Goal: Information Seeking & Learning: Learn about a topic

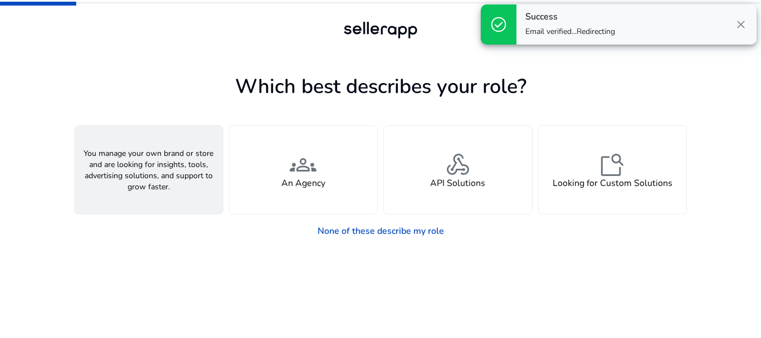
click at [146, 165] on span "person" at bounding box center [148, 164] width 27 height 27
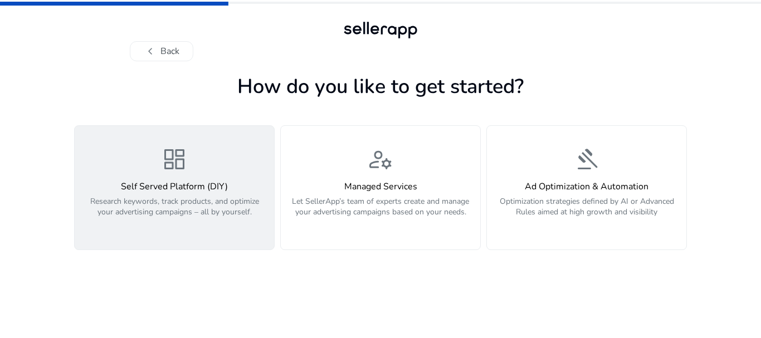
click at [217, 167] on div "dashboard Self Served Platform (DIY) Research keywords, track products, and opt…" at bounding box center [174, 188] width 186 height 84
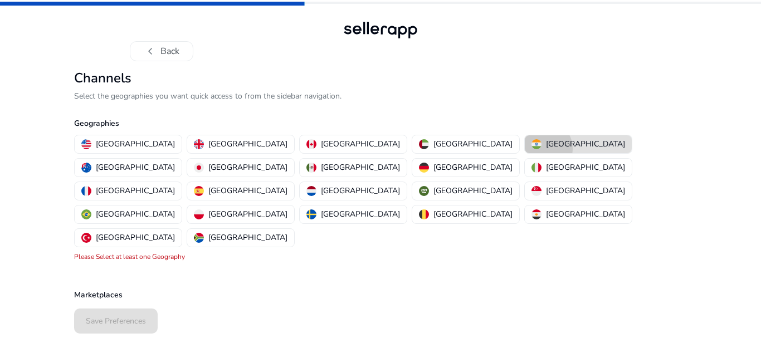
click at [531, 149] on div "[GEOGRAPHIC_DATA]" at bounding box center [578, 144] width 94 height 12
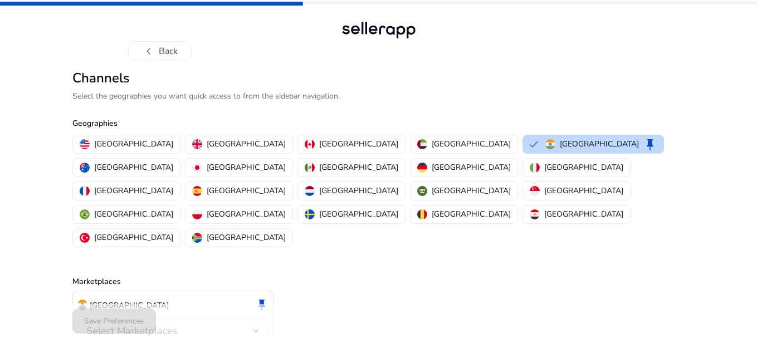
click at [213, 319] on div "Select Marketplaces" at bounding box center [172, 331] width 173 height 25
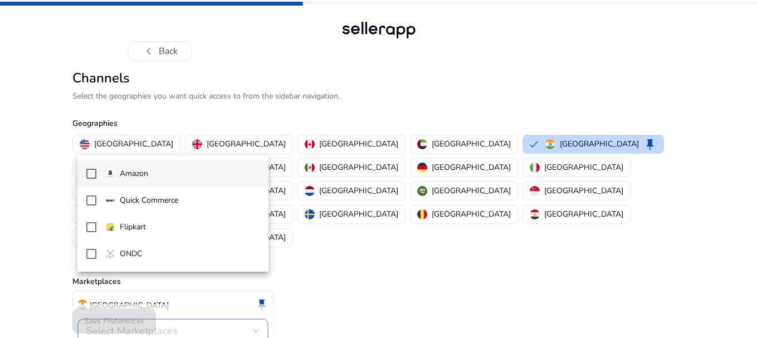
click at [88, 178] on mat-pseudo-checkbox at bounding box center [91, 174] width 10 height 10
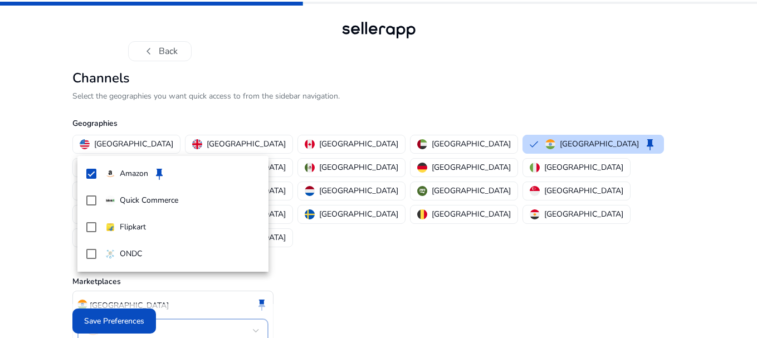
click at [116, 322] on div at bounding box center [378, 169] width 757 height 338
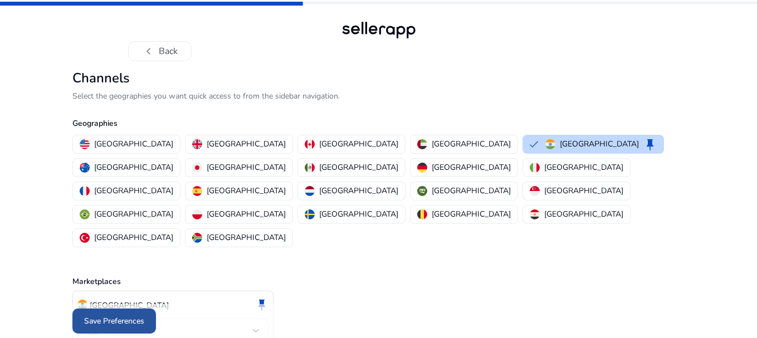
click at [138, 319] on span "Save Preferences" at bounding box center [114, 321] width 60 height 12
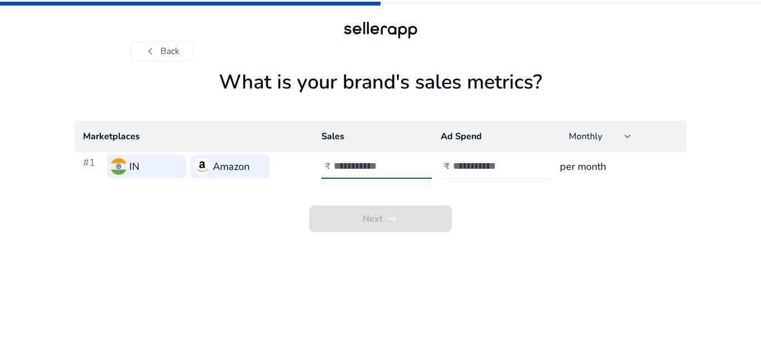
click at [377, 170] on input "number" at bounding box center [371, 166] width 75 height 12
click at [461, 165] on input "number" at bounding box center [490, 166] width 75 height 12
click at [359, 157] on div at bounding box center [384, 166] width 100 height 25
type input "*********"
click at [478, 163] on input "number" at bounding box center [490, 166] width 75 height 12
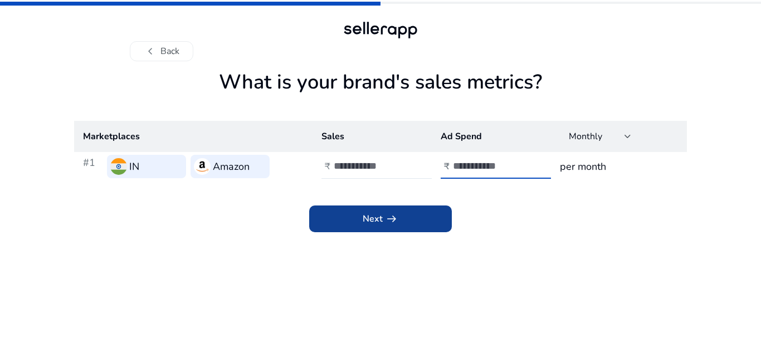
type input "********"
click at [433, 216] on span at bounding box center [380, 219] width 143 height 27
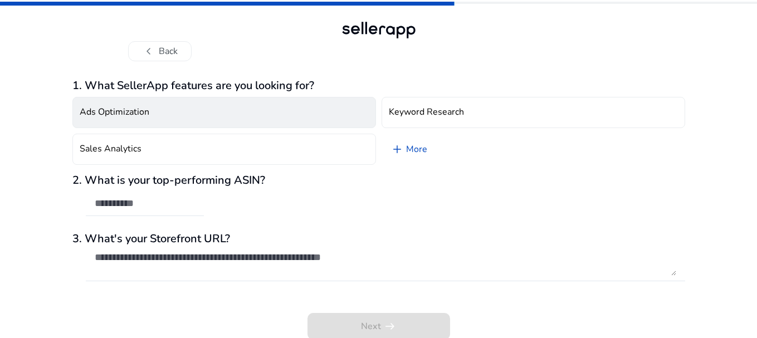
click at [273, 119] on button "Ads Optimization" at bounding box center [224, 112] width 304 height 31
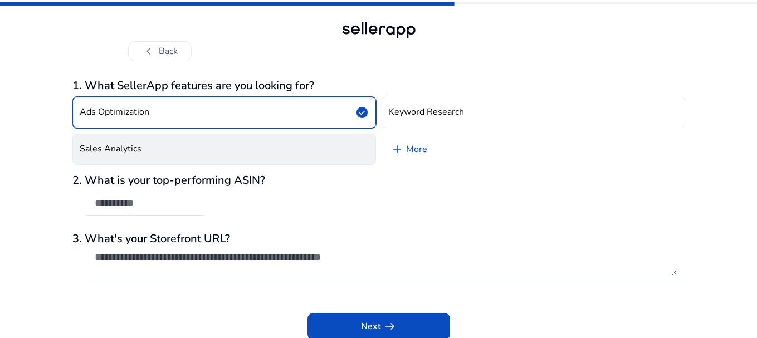
click at [308, 145] on button "Sales Analytics" at bounding box center [224, 149] width 304 height 31
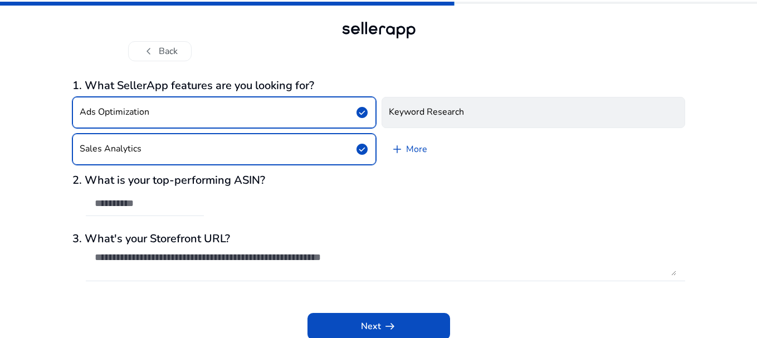
click at [422, 113] on h4 "Keyword Research" at bounding box center [426, 112] width 75 height 11
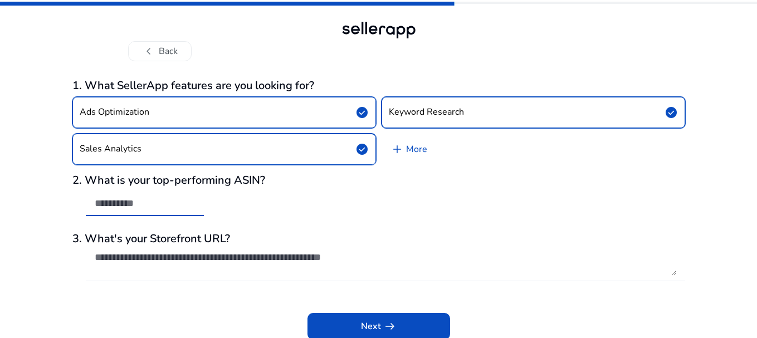
click at [129, 208] on input "text" at bounding box center [145, 203] width 100 height 12
paste input "**********"
type input "**********"
click at [120, 275] on textarea at bounding box center [385, 263] width 581 height 25
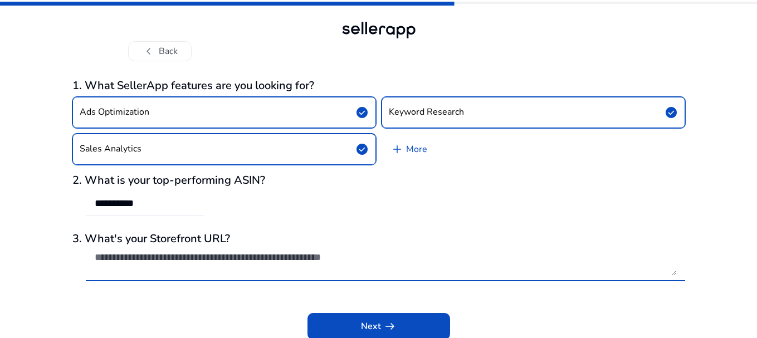
paste textarea "**********"
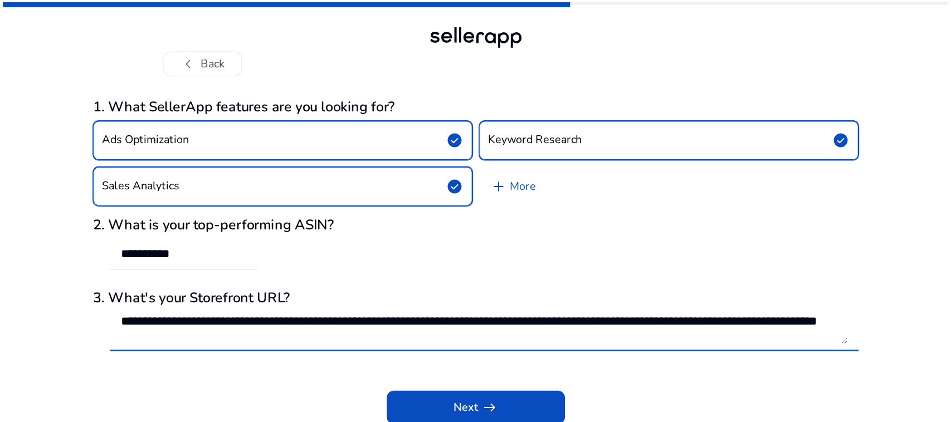
scroll to position [1, 0]
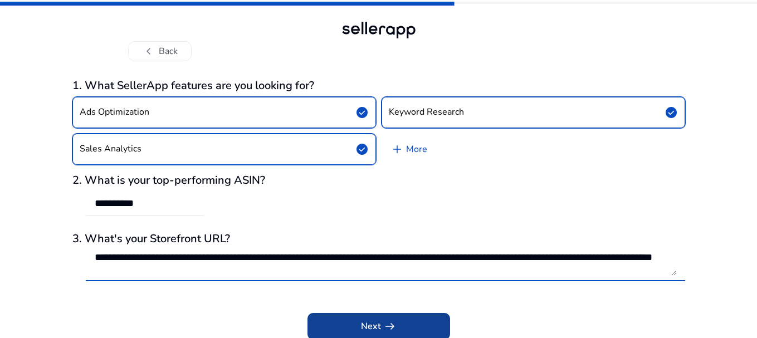
type textarea "**********"
click at [353, 322] on span at bounding box center [378, 326] width 143 height 27
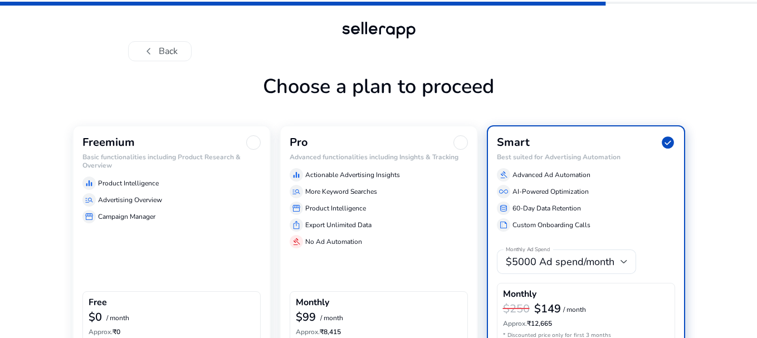
click at [211, 165] on h6 "Basic functionalities including Product Research & Overview" at bounding box center [171, 161] width 178 height 16
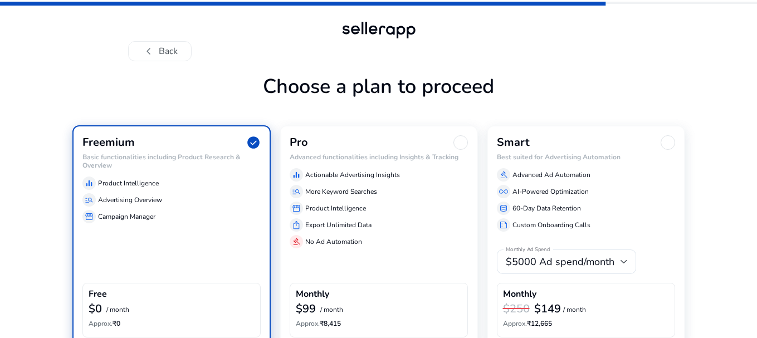
click at [756, 11] on div "chevron_left Back" at bounding box center [378, 30] width 757 height 61
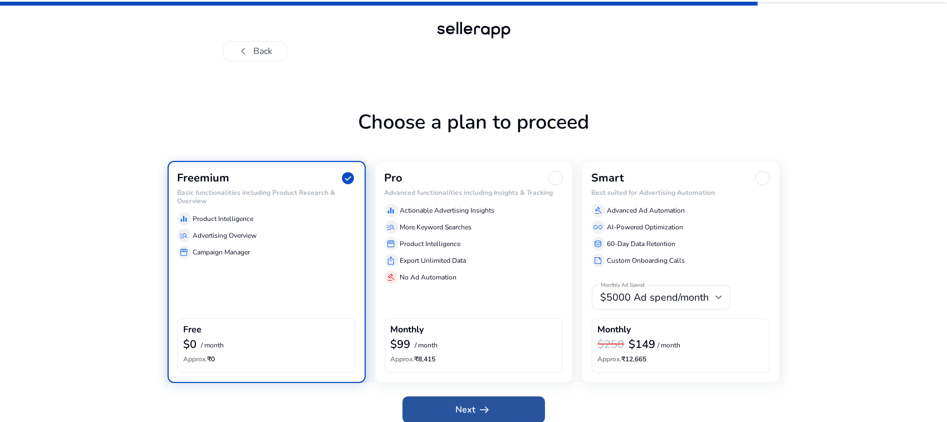
drag, startPoint x: 731, startPoint y: 6, endPoint x: 492, endPoint y: 404, distance: 464.4
click at [492, 338] on span at bounding box center [474, 410] width 143 height 27
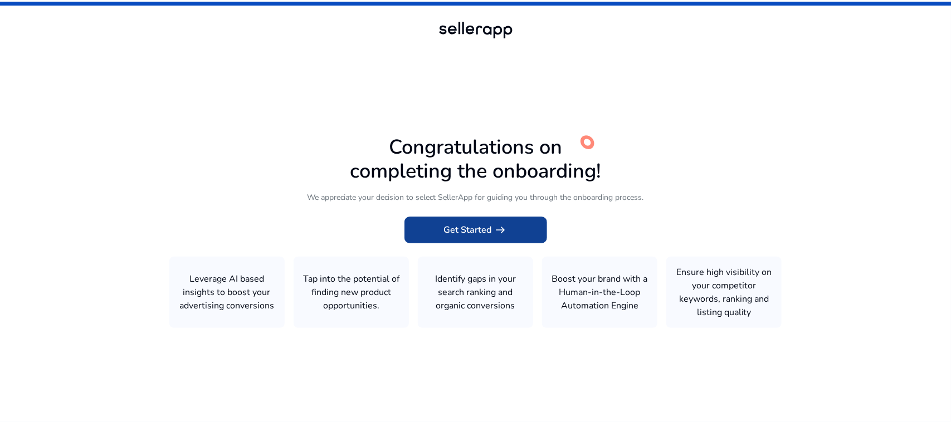
click at [496, 227] on span "arrow_right_alt" at bounding box center [500, 229] width 13 height 13
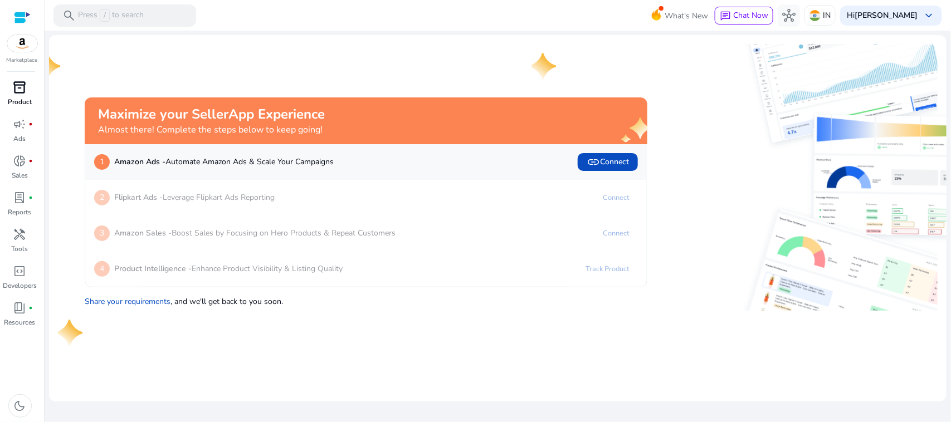
click at [26, 94] on span "inventory_2" at bounding box center [19, 87] width 13 height 13
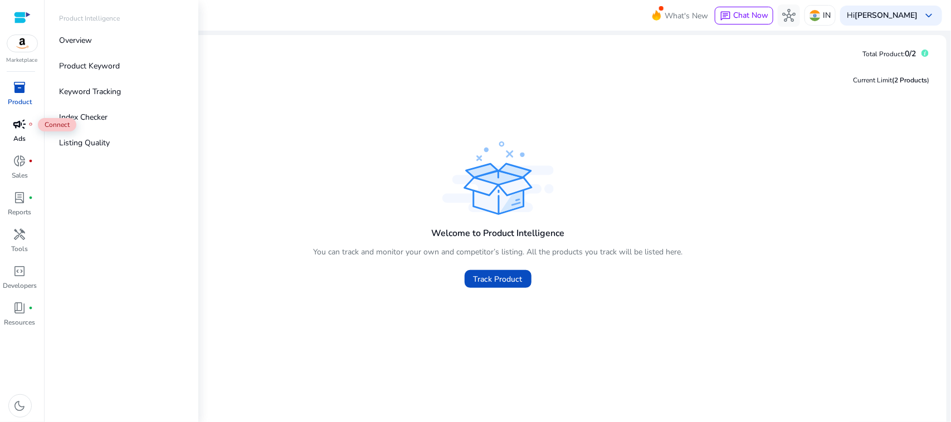
click at [14, 119] on span "campaign" at bounding box center [19, 124] width 13 height 13
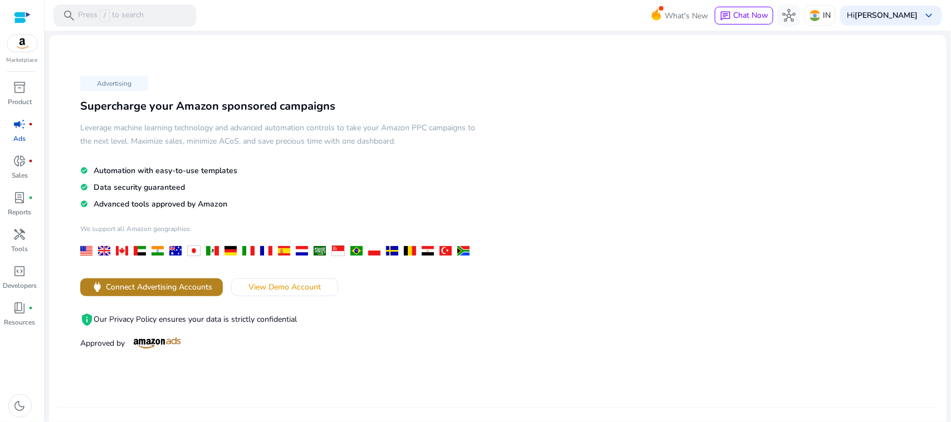
click at [198, 282] on span "Connect Advertising Accounts" at bounding box center [159, 287] width 106 height 12
click at [19, 205] on div "lab_profile fiber_manual_record" at bounding box center [19, 198] width 31 height 18
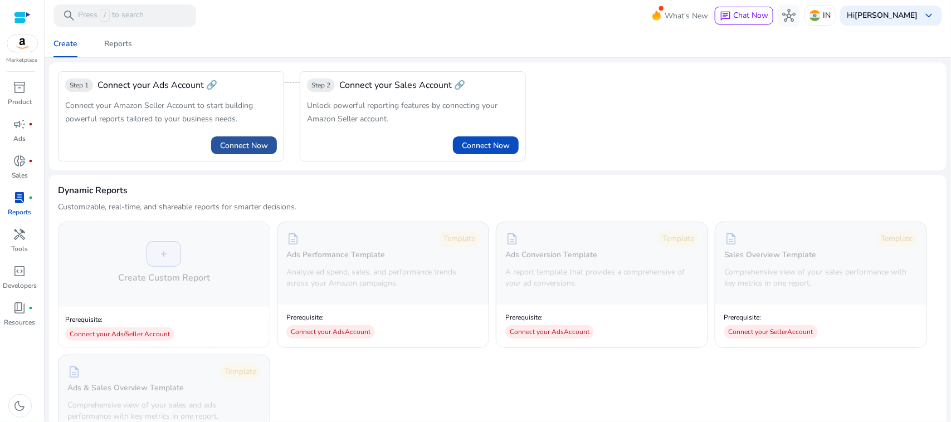
click at [260, 146] on span "Connect Now" at bounding box center [244, 146] width 48 height 12
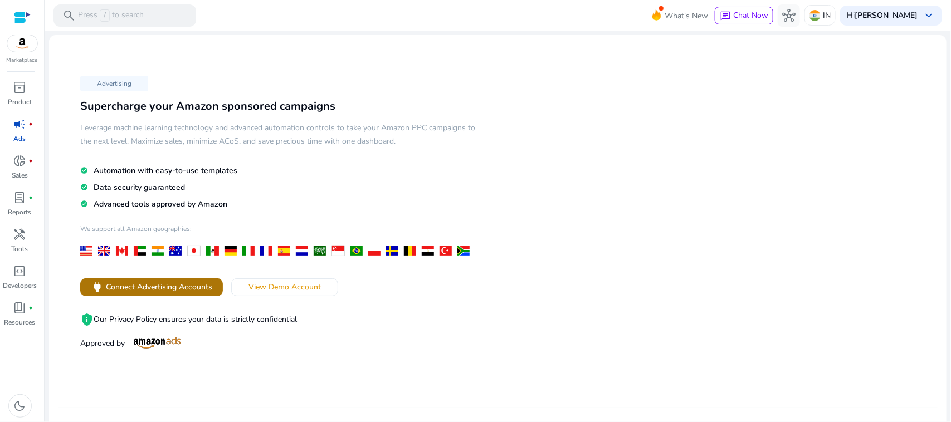
click at [184, 294] on span at bounding box center [151, 287] width 143 height 27
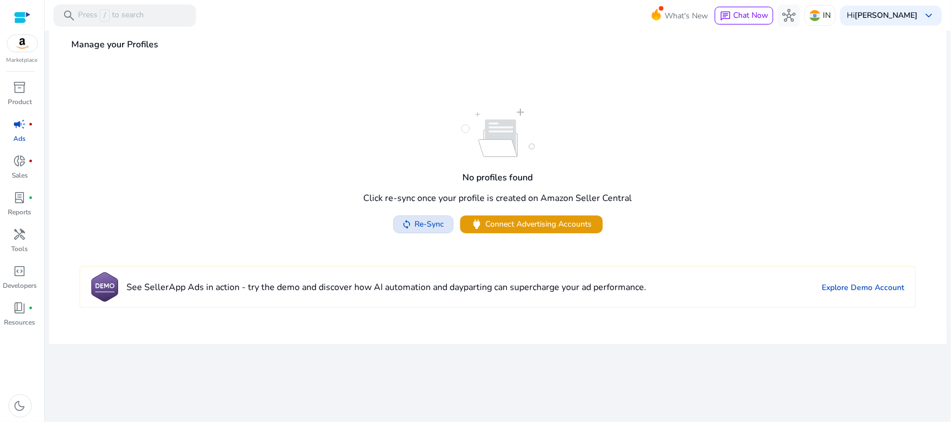
click at [433, 219] on span "Re-Sync" at bounding box center [430, 224] width 30 height 12
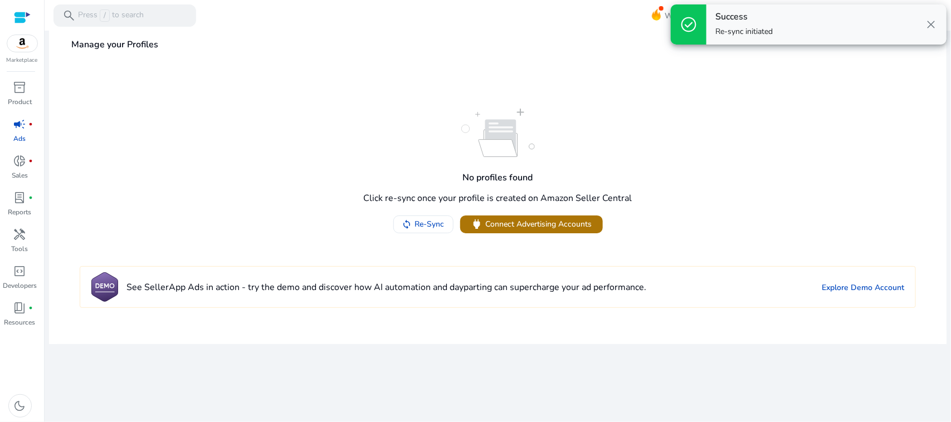
click at [541, 224] on span "Connect Advertising Accounts" at bounding box center [539, 224] width 106 height 12
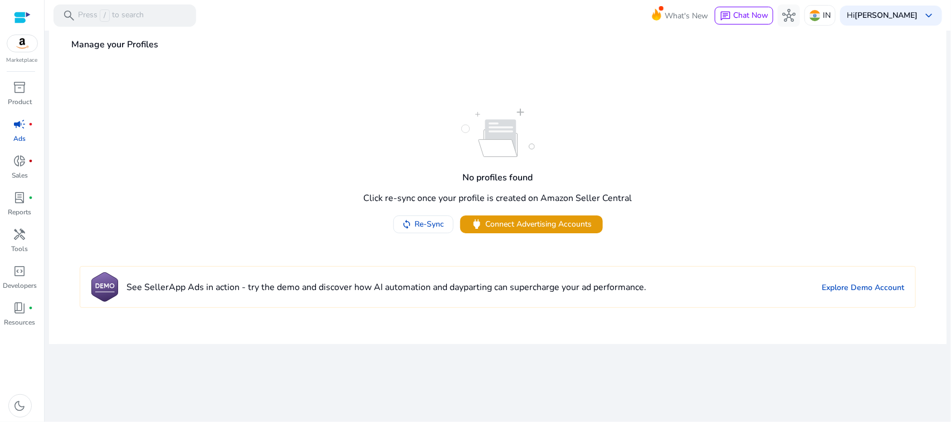
click at [719, 146] on div "No profiles found Click re-sync once your profile is created on Amazon Seller C…" at bounding box center [497, 171] width 881 height 125
click at [16, 94] on span "inventory_2" at bounding box center [19, 87] width 13 height 13
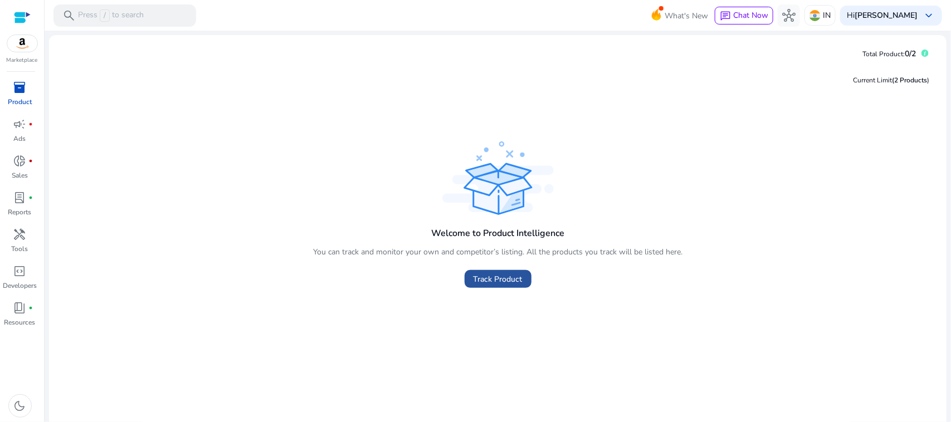
click at [504, 277] on span "Track Product" at bounding box center [497, 279] width 49 height 12
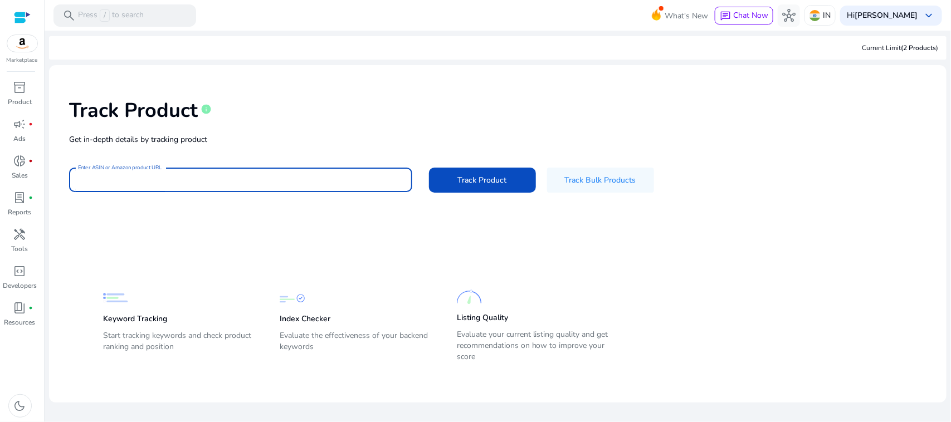
click at [190, 182] on input "Enter ASIN or Amazon product URL" at bounding box center [240, 180] width 325 height 12
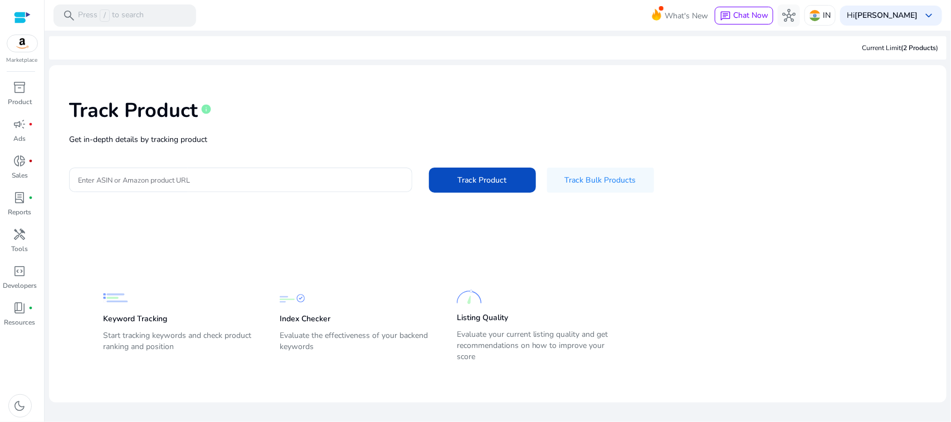
click at [153, 319] on p "Keyword Tracking" at bounding box center [135, 319] width 64 height 11
click at [316, 327] on div "Index Checker Evaluate the effectiveness of your backend keywords" at bounding box center [357, 325] width 154 height 79
click at [521, 347] on p "Evaluate your current listing quality and get recommendations on how to improve…" at bounding box center [534, 345] width 154 height 33
click at [227, 181] on input "Enter ASIN or Amazon product URL" at bounding box center [240, 180] width 325 height 12
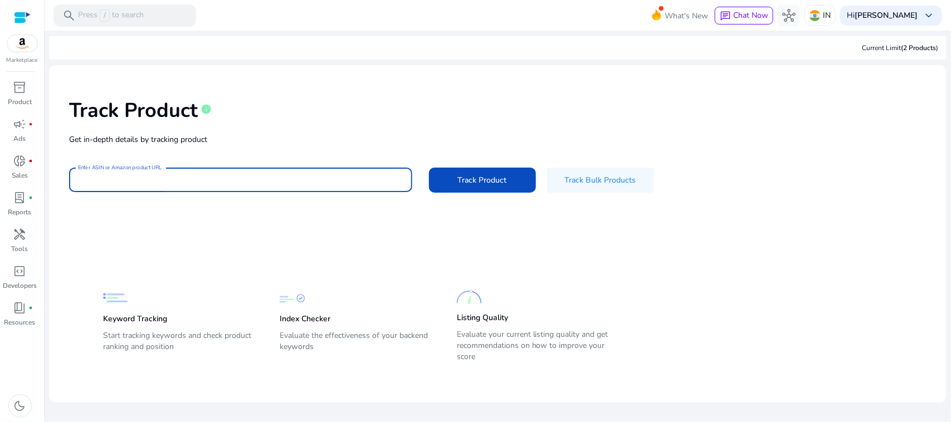
paste input "**********"
type input "**********"
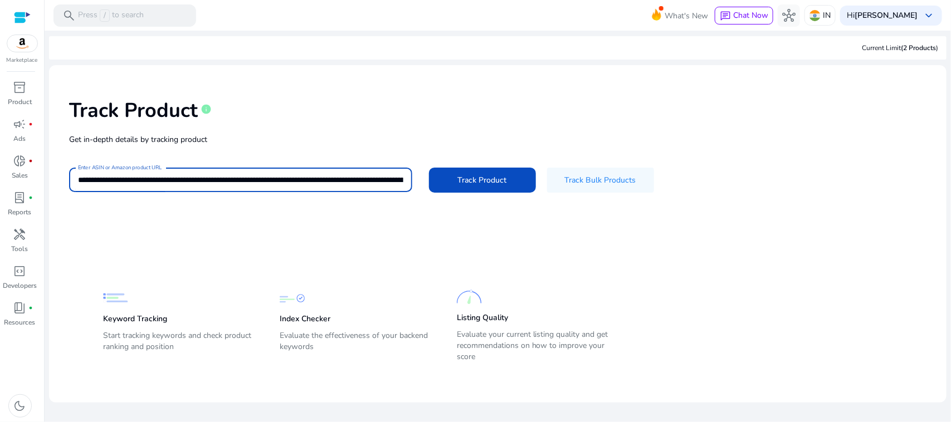
scroll to position [0, 257]
click at [251, 177] on input "**********" at bounding box center [240, 180] width 325 height 12
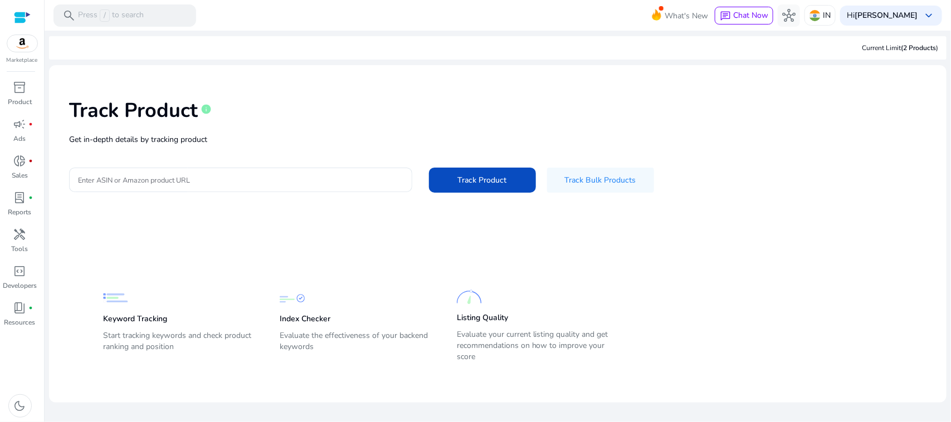
scroll to position [0, 0]
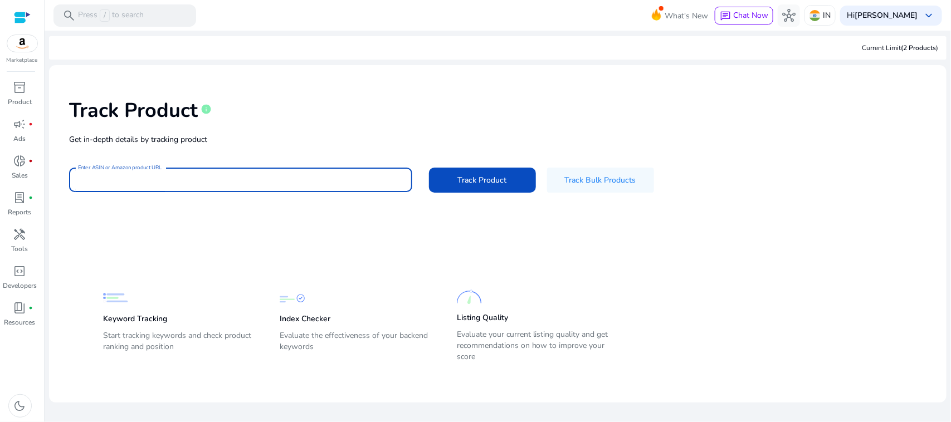
click at [179, 177] on input "Enter ASIN or Amazon product URL" at bounding box center [240, 180] width 325 height 12
paste input "**********"
type input "**********"
click at [472, 188] on span at bounding box center [482, 180] width 107 height 27
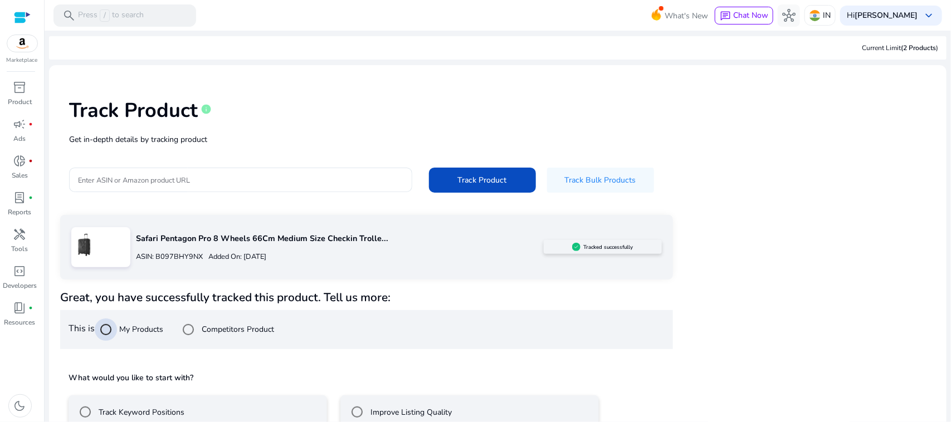
scroll to position [63, 0]
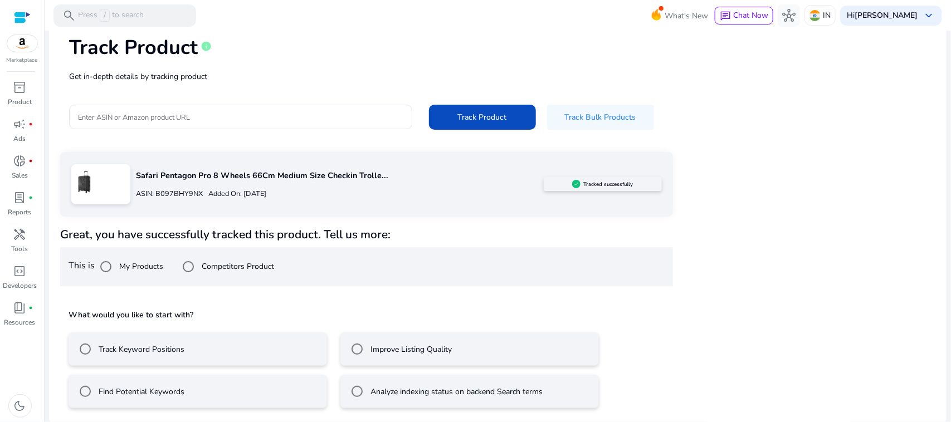
click at [142, 350] on label "Track Keyword Positions" at bounding box center [140, 350] width 88 height 12
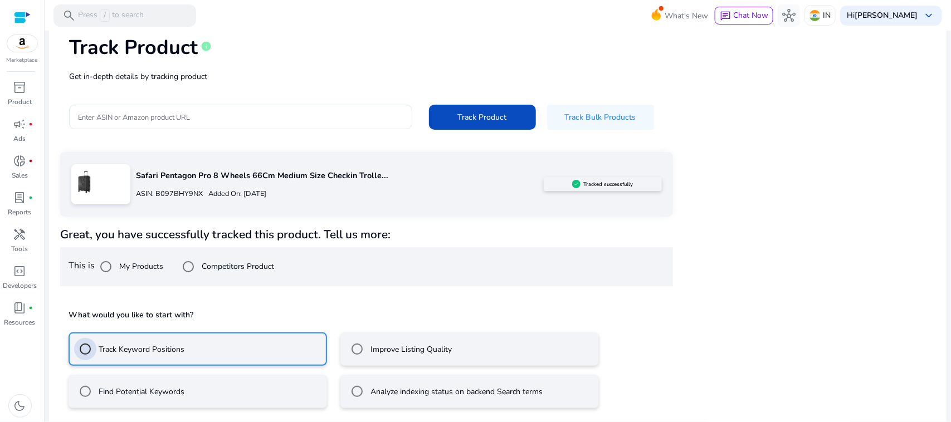
scroll to position [113, 0]
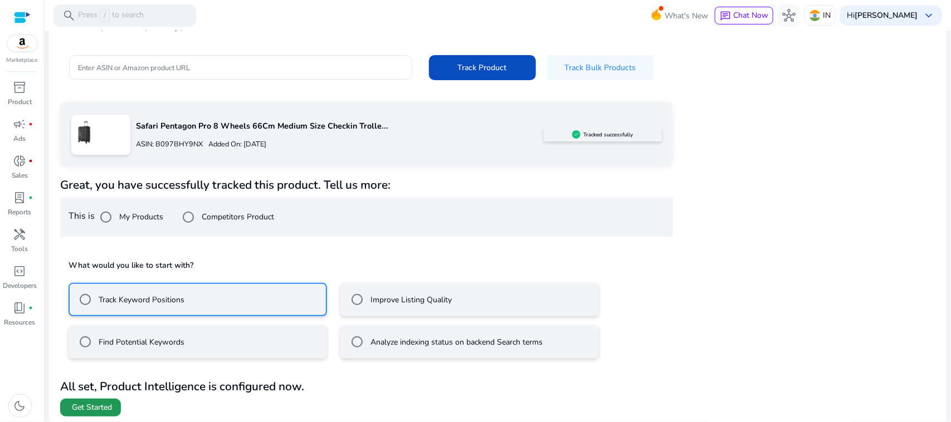
click at [99, 408] on span "Get Started" at bounding box center [92, 407] width 40 height 11
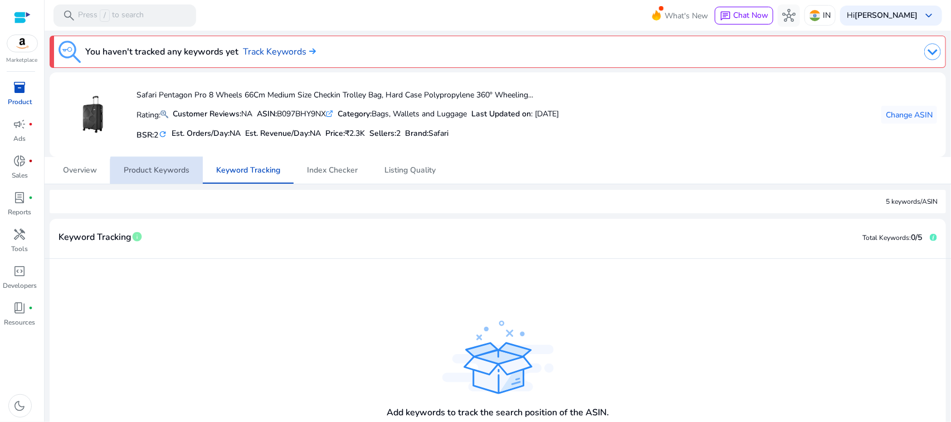
click at [169, 172] on span "Product Keywords" at bounding box center [157, 171] width 66 height 8
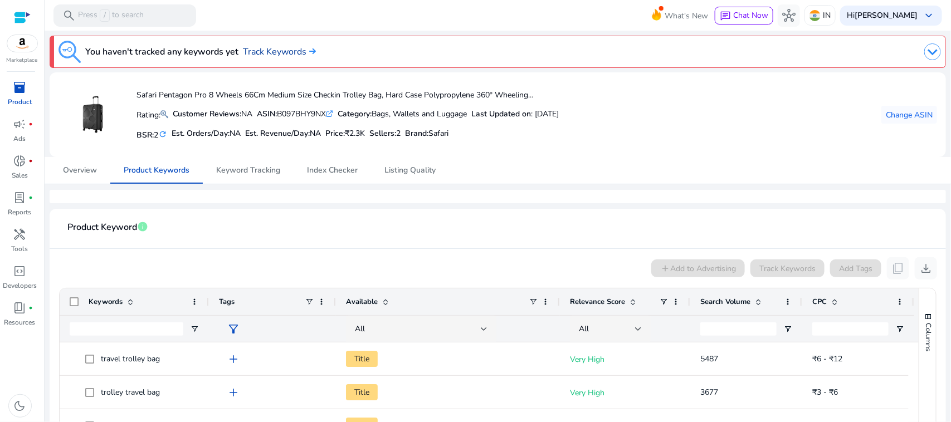
click at [301, 52] on link "Track Keywords" at bounding box center [279, 51] width 73 height 13
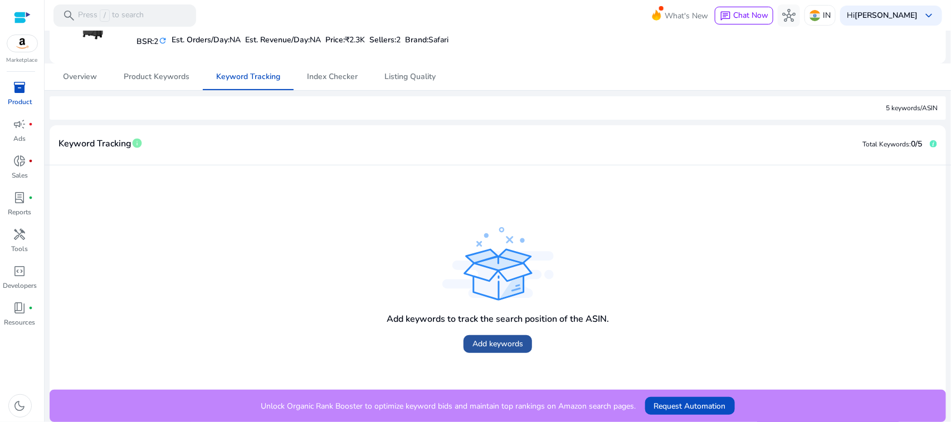
click at [519, 337] on span at bounding box center [497, 344] width 69 height 27
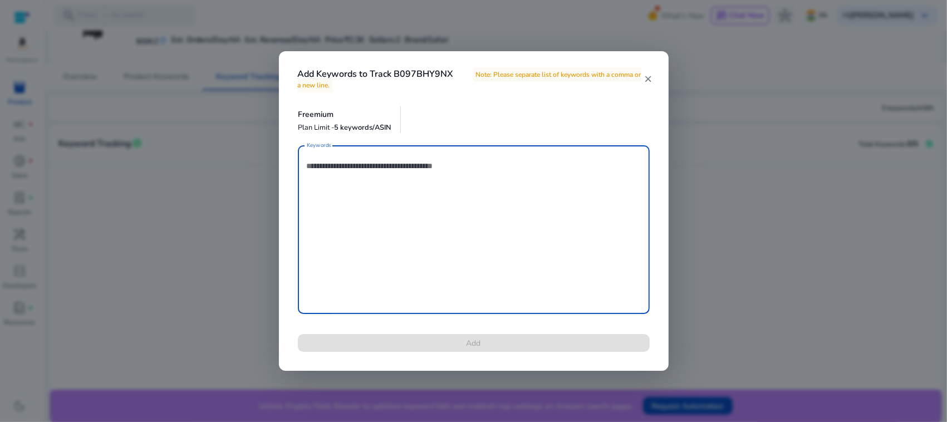
click at [475, 189] on textarea "Keywords" at bounding box center [474, 230] width 334 height 158
click at [328, 172] on textarea "Keywords" at bounding box center [474, 230] width 334 height 158
paste textarea "**********"
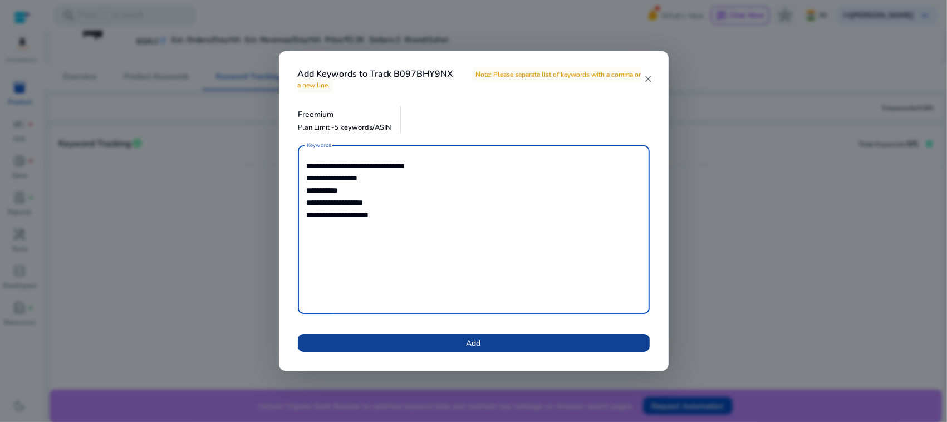
type textarea "**********"
click at [496, 339] on span at bounding box center [474, 343] width 352 height 27
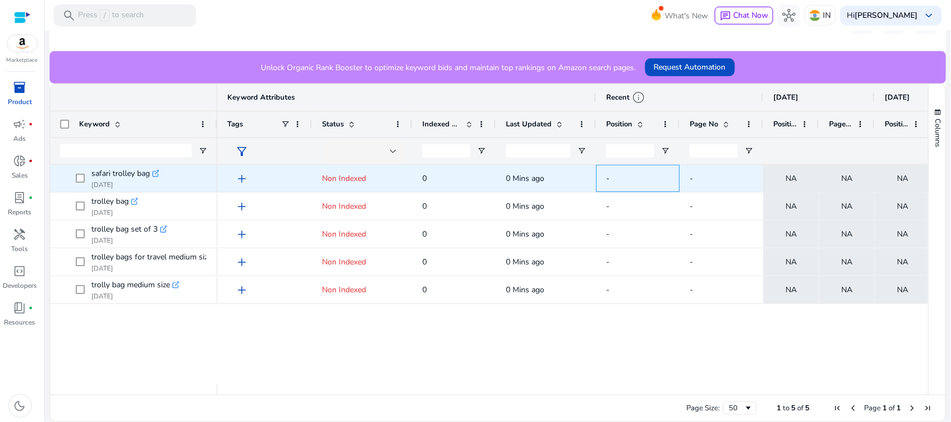
click at [612, 182] on span "-" at bounding box center [637, 178] width 63 height 23
click at [365, 180] on span "Non Indexed" at bounding box center [344, 178] width 44 height 11
drag, startPoint x: 349, startPoint y: 177, endPoint x: 365, endPoint y: 180, distance: 16.9
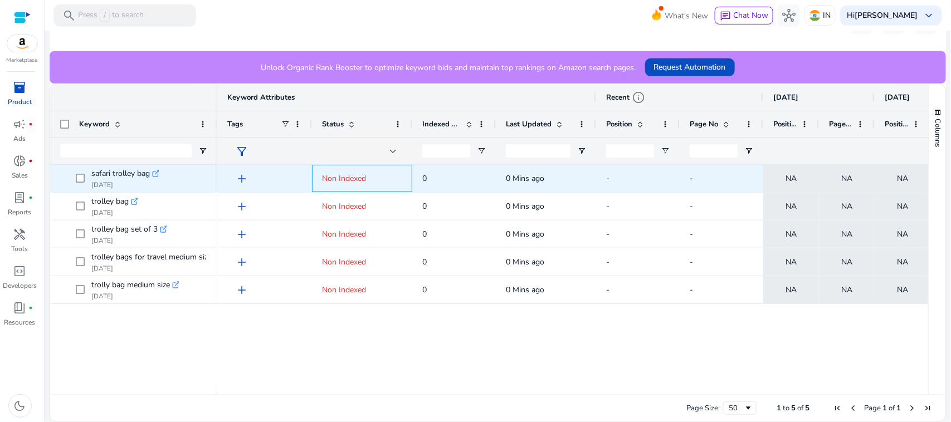
click at [365, 180] on span "Non Indexed" at bounding box center [344, 178] width 44 height 11
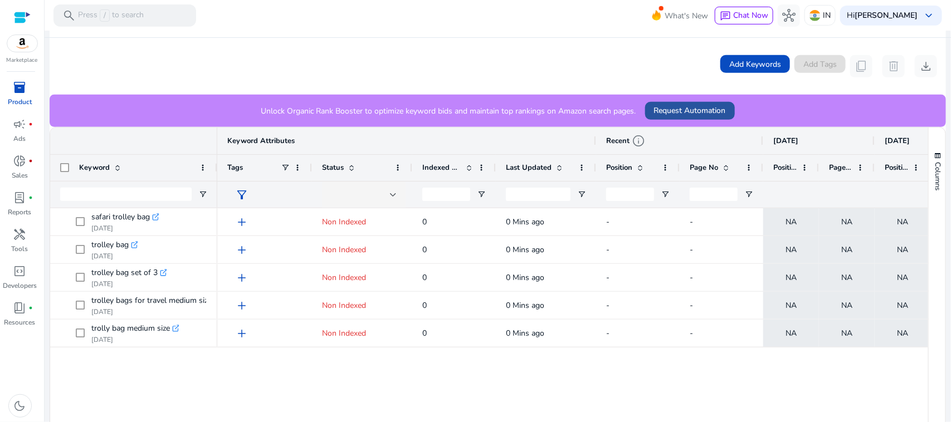
click at [695, 105] on span "Request Automation" at bounding box center [690, 111] width 72 height 12
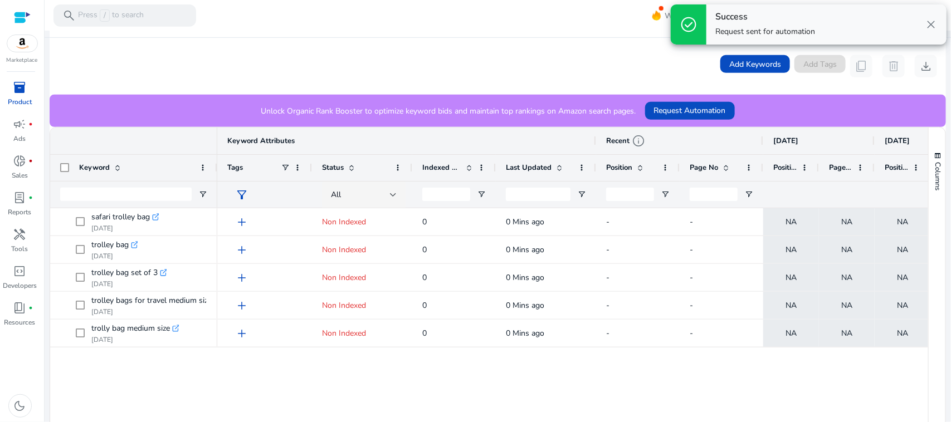
click at [933, 26] on span "close" at bounding box center [930, 24] width 13 height 13
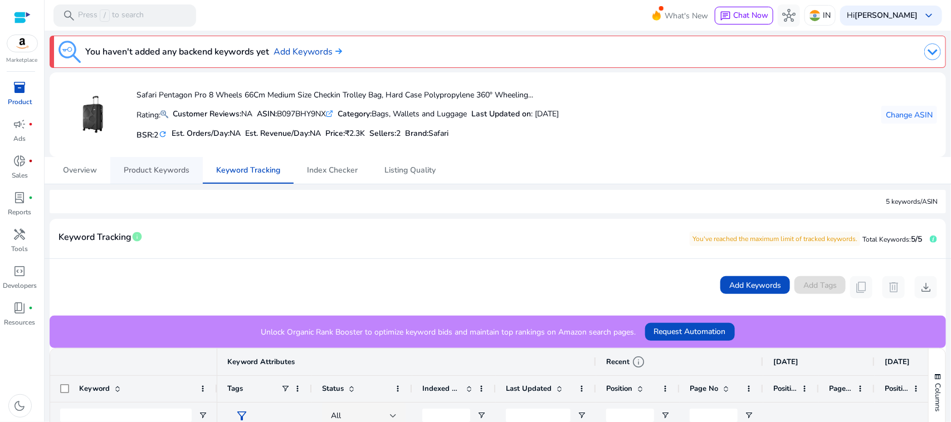
click at [129, 174] on span "Product Keywords" at bounding box center [157, 171] width 66 height 8
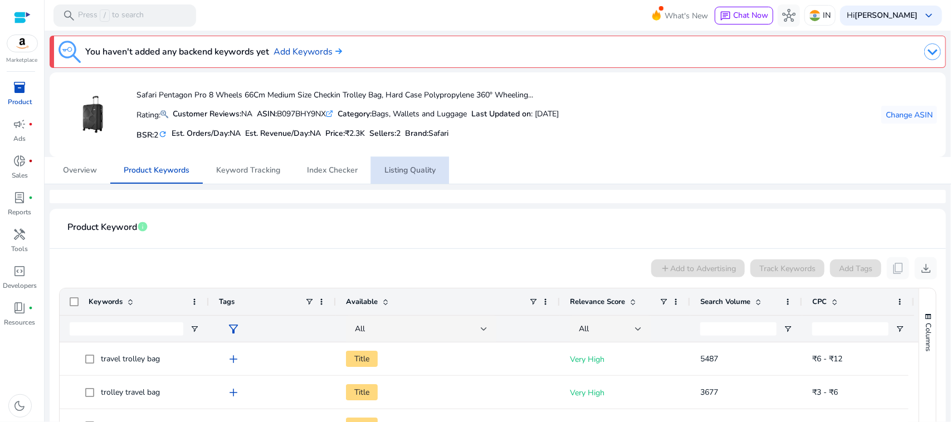
click at [392, 167] on span "Listing Quality" at bounding box center [409, 171] width 51 height 8
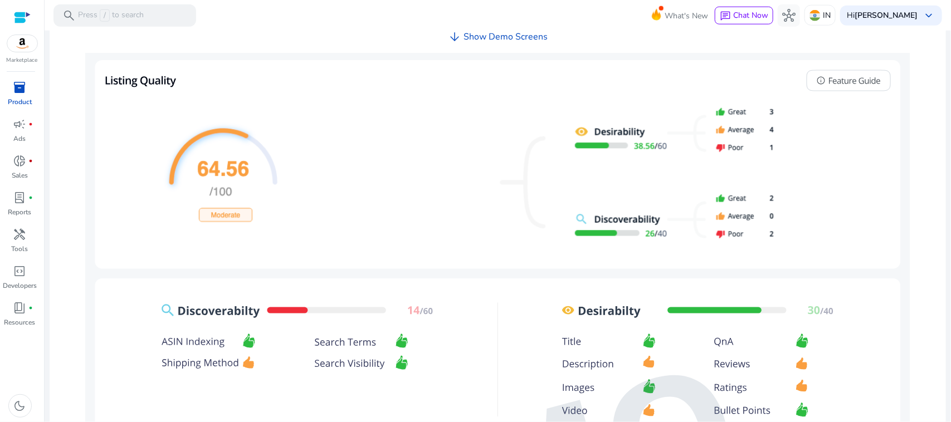
scroll to position [559, 0]
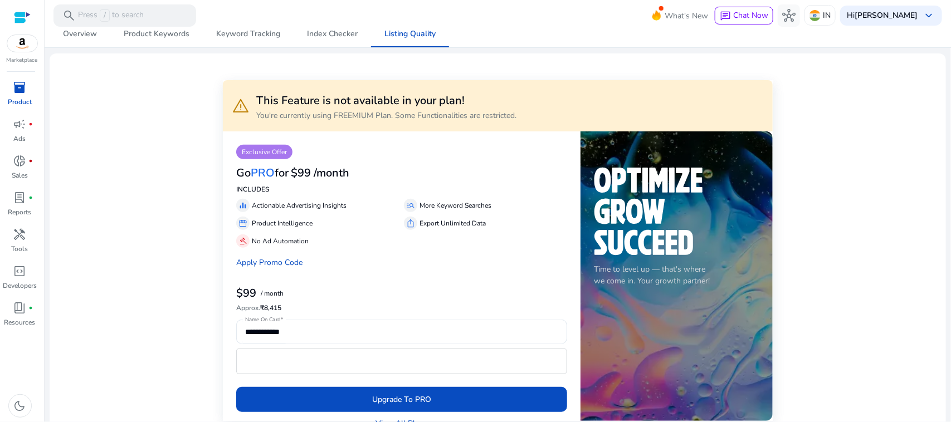
scroll to position [0, 0]
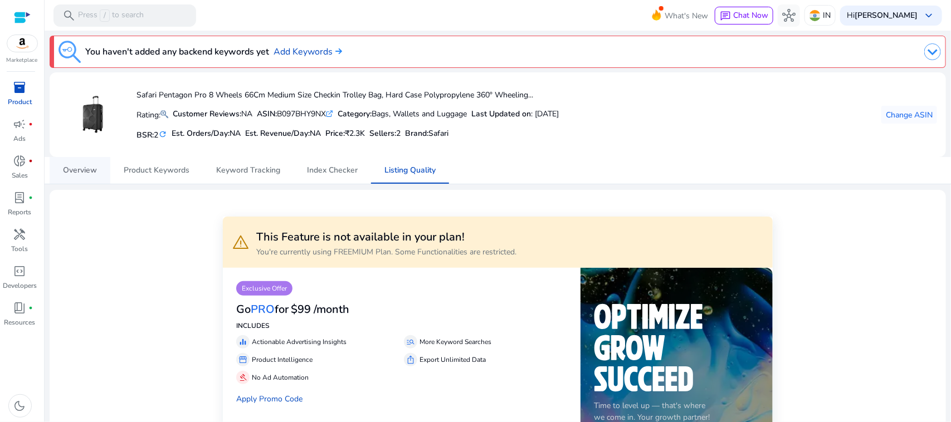
click at [75, 173] on span "Overview" at bounding box center [80, 171] width 34 height 8
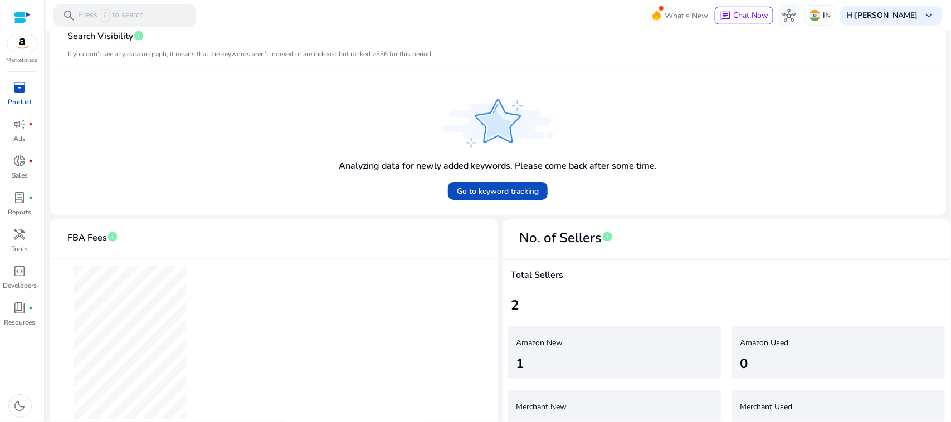
scroll to position [349, 0]
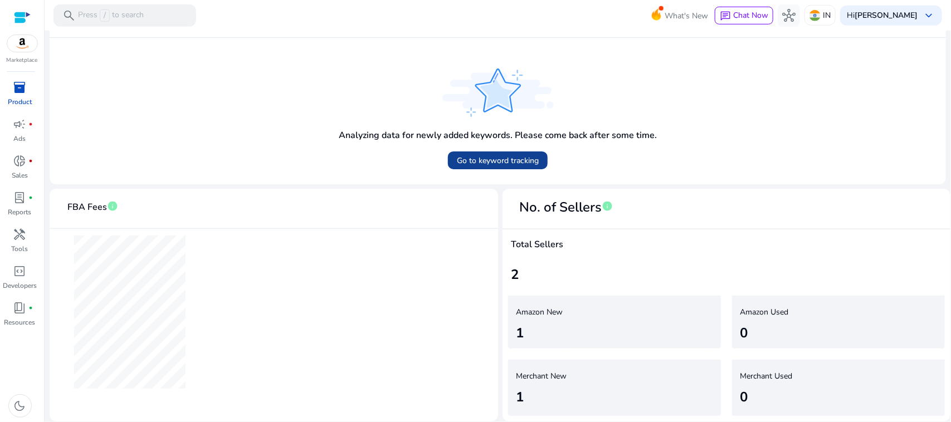
click at [519, 166] on span "Go to keyword tracking" at bounding box center [498, 161] width 82 height 12
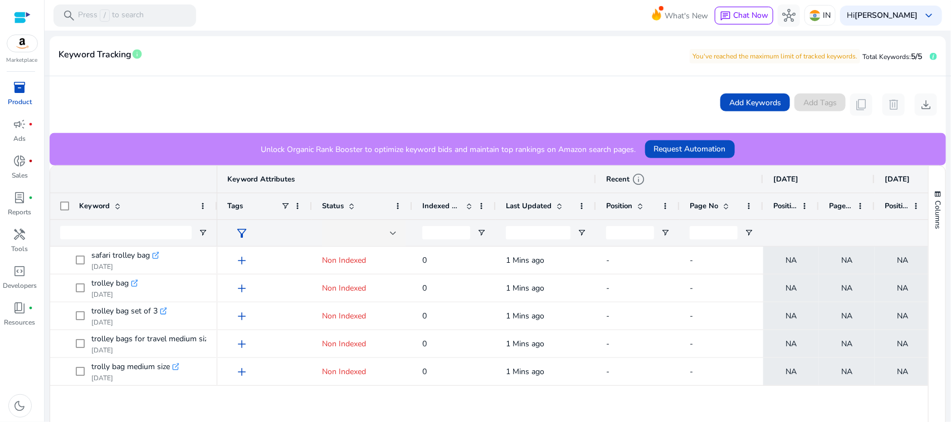
scroll to position [185, 0]
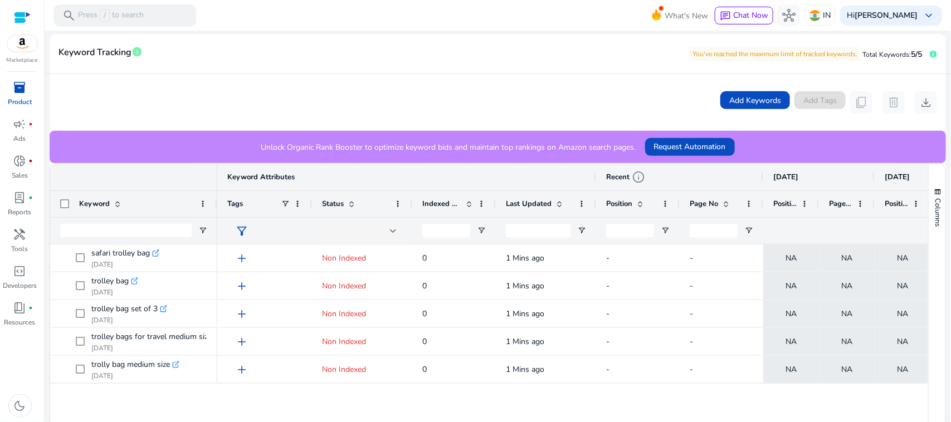
click at [363, 204] on div "Status" at bounding box center [356, 204] width 68 height 21
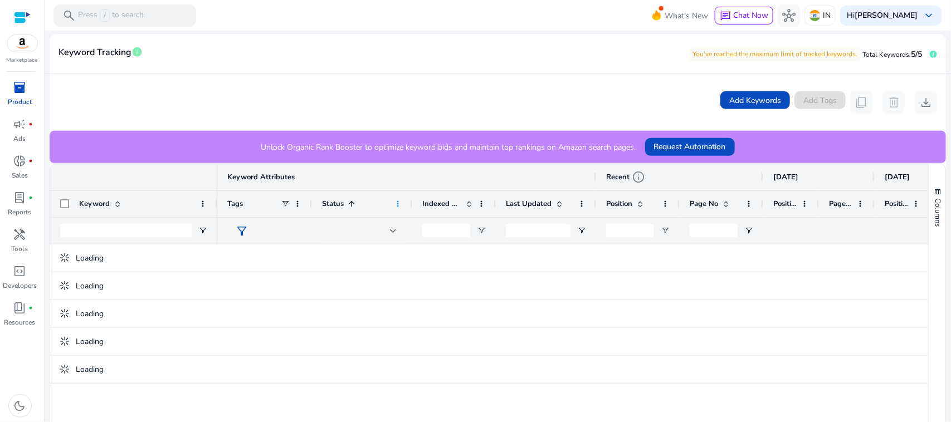
click at [402, 203] on span at bounding box center [397, 203] width 9 height 9
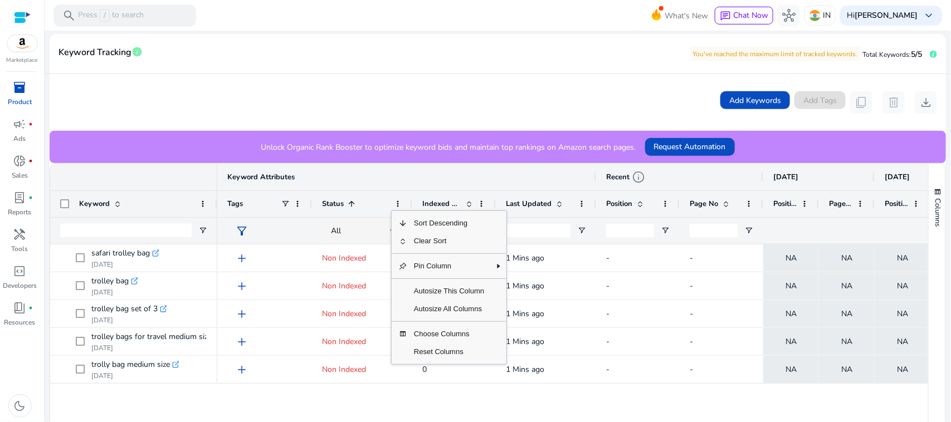
click at [365, 92] on div "Add Keywords Add Tags content_copy delete download" at bounding box center [497, 102] width 878 height 22
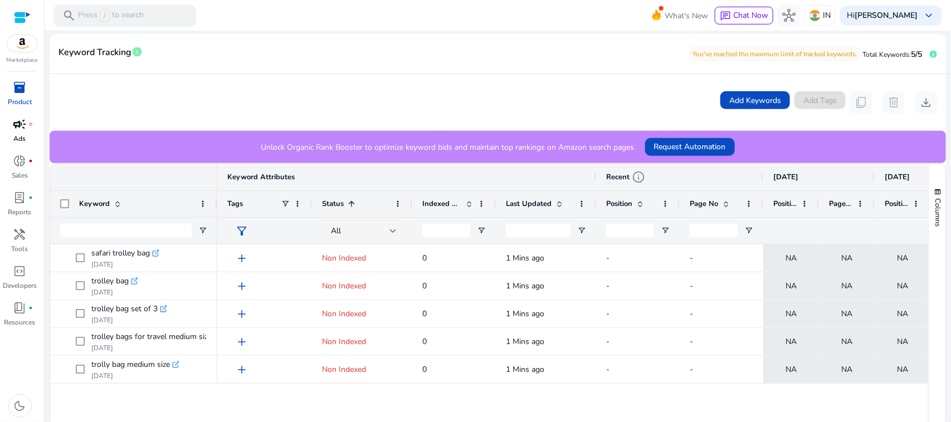
click at [28, 138] on link "campaign fiber_manual_record Ads" at bounding box center [20, 133] width 40 height 37
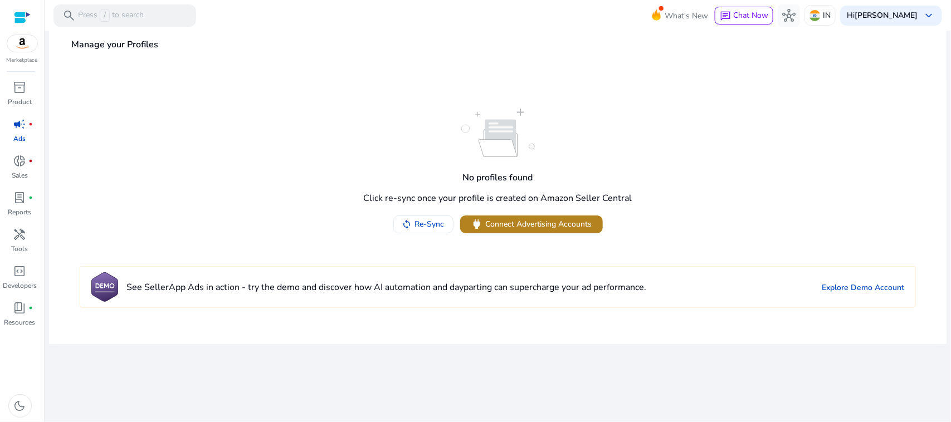
click at [541, 221] on span "Connect Advertising Accounts" at bounding box center [539, 224] width 106 height 12
click at [21, 174] on p "Sales" at bounding box center [20, 175] width 16 height 10
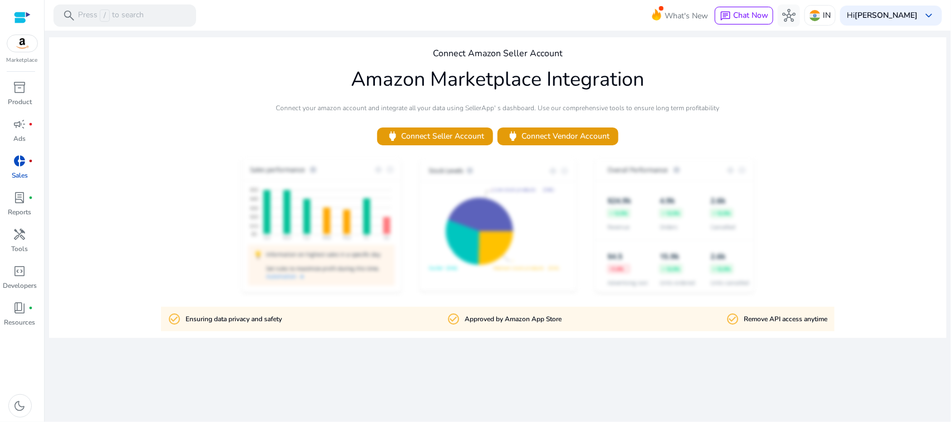
click at [33, 185] on link "donut_small fiber_manual_record Sales" at bounding box center [20, 170] width 40 height 37
click at [23, 193] on span "lab_profile" at bounding box center [19, 197] width 13 height 13
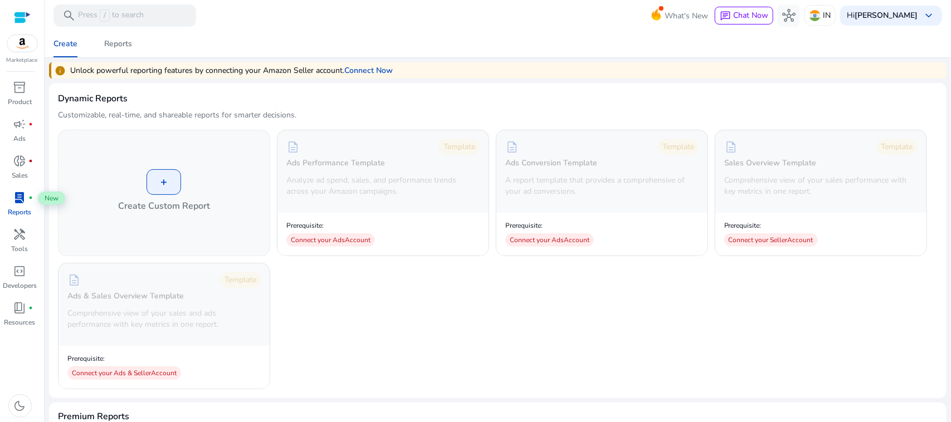
click at [23, 193] on span "lab_profile" at bounding box center [19, 197] width 13 height 13
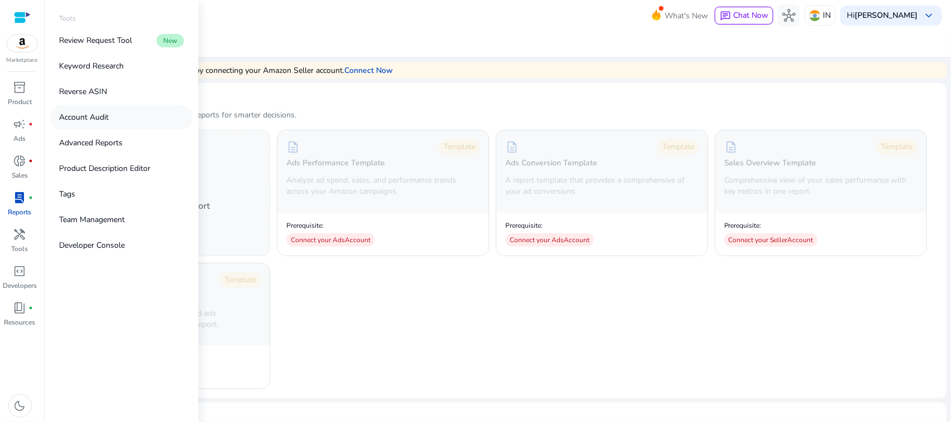
click at [101, 110] on link "Account Audit" at bounding box center [121, 117] width 143 height 25
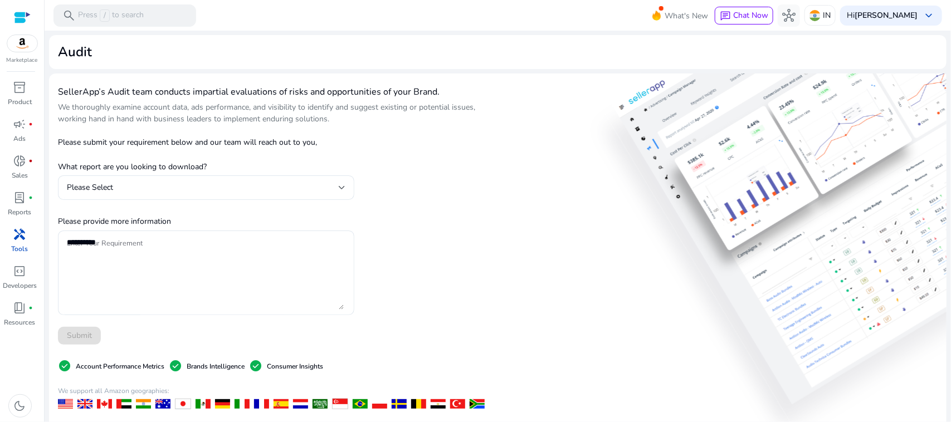
click at [435, 227] on div "SellerApp’s Audit team conducts impartial evaluations of risks and opportunitie…" at bounding box center [280, 324] width 444 height 484
click at [316, 178] on div "Please Select" at bounding box center [206, 187] width 278 height 25
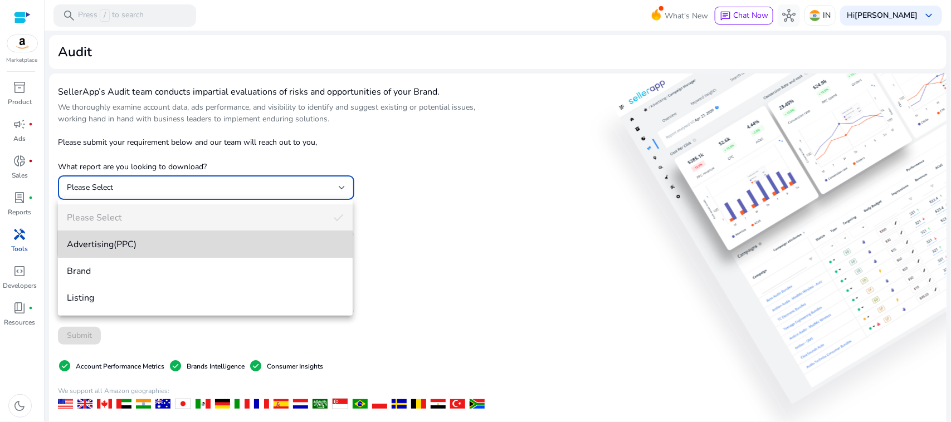
click at [220, 235] on mat-option "Advertising(PPC)" at bounding box center [205, 244] width 295 height 27
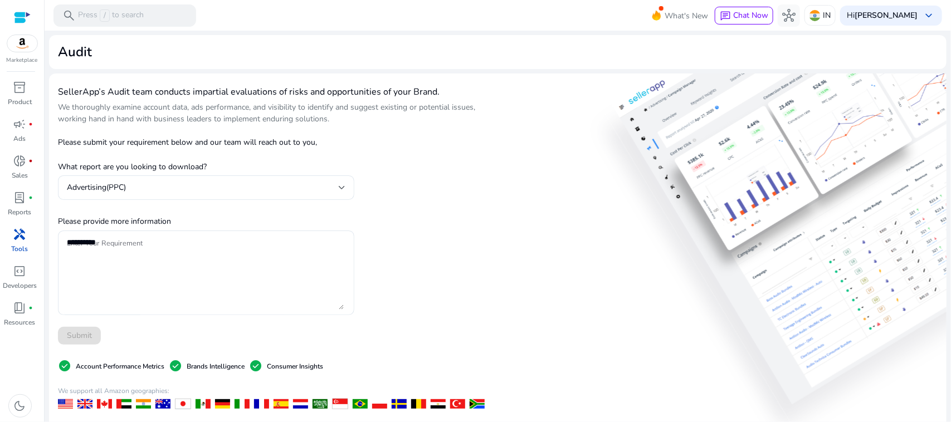
click at [90, 336] on div "Submit" at bounding box center [206, 336] width 296 height 18
click at [31, 91] on div "inventory_2" at bounding box center [19, 88] width 31 height 18
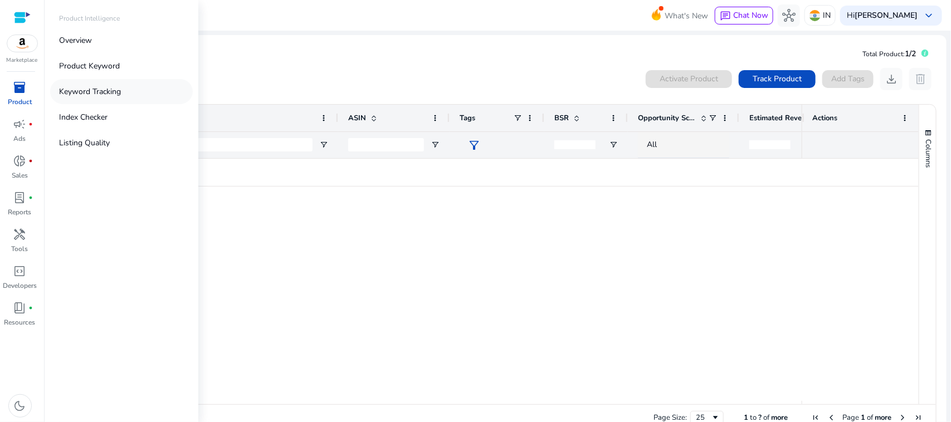
click at [126, 79] on link "Keyword Tracking" at bounding box center [121, 91] width 143 height 25
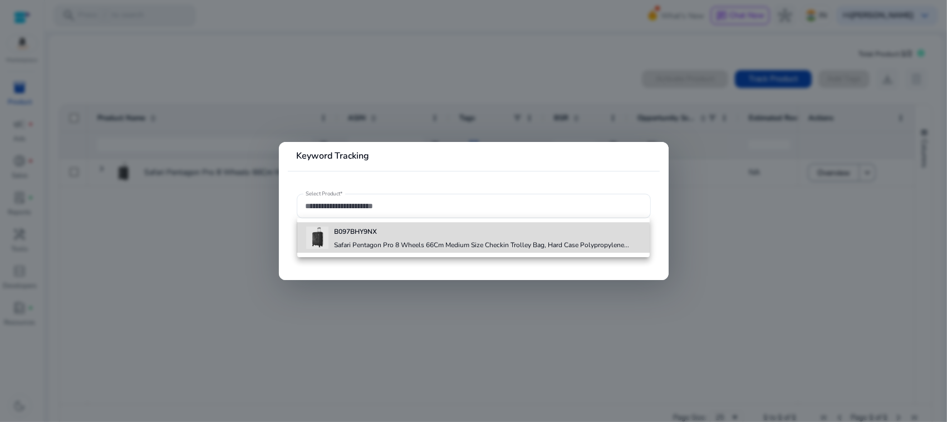
click at [397, 241] on h4 "Safari Pentagon Pro 8 Wheels 66Cm Medium Size Checkin Trolley Bag, Hard Case Po…" at bounding box center [481, 245] width 295 height 9
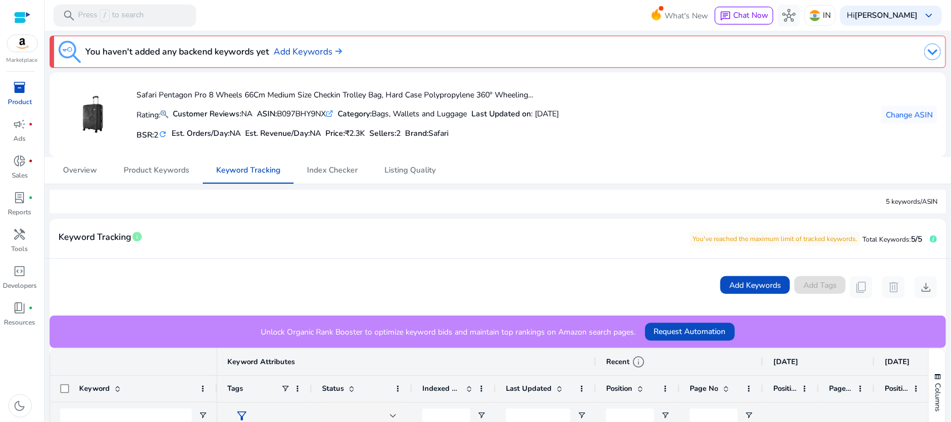
scroll to position [237, 0]
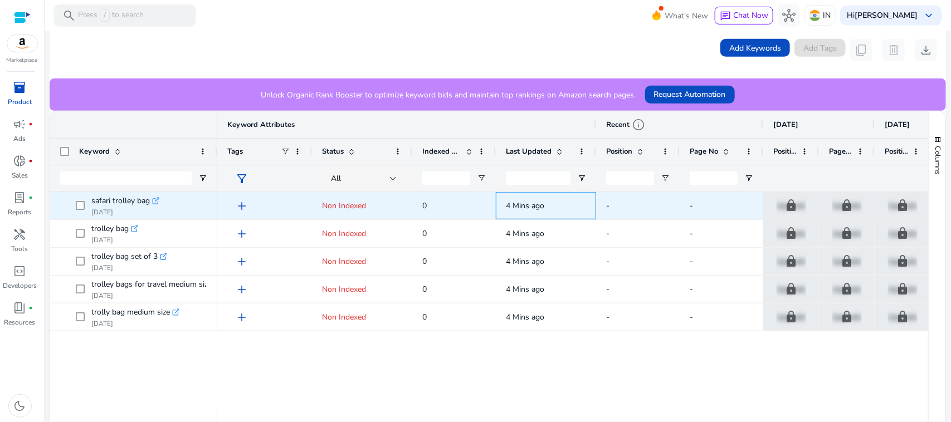
click at [524, 214] on span "4 Mins ago" at bounding box center [546, 205] width 80 height 23
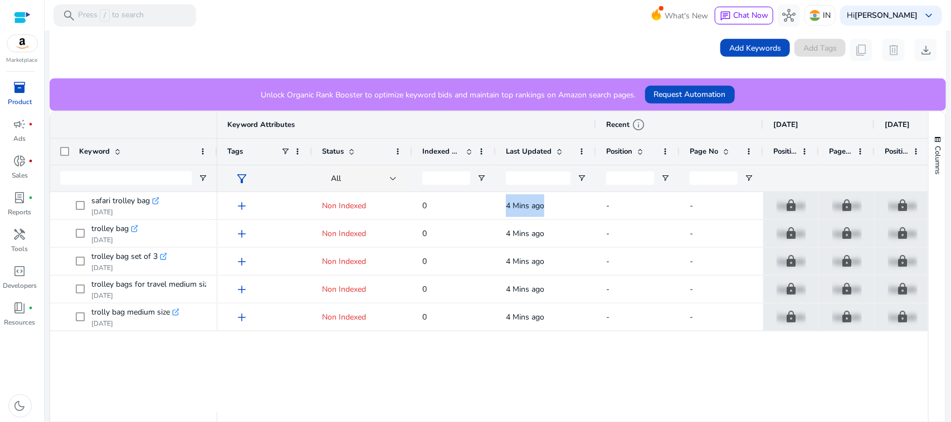
click at [474, 179] on div at bounding box center [454, 178] width 84 height 27
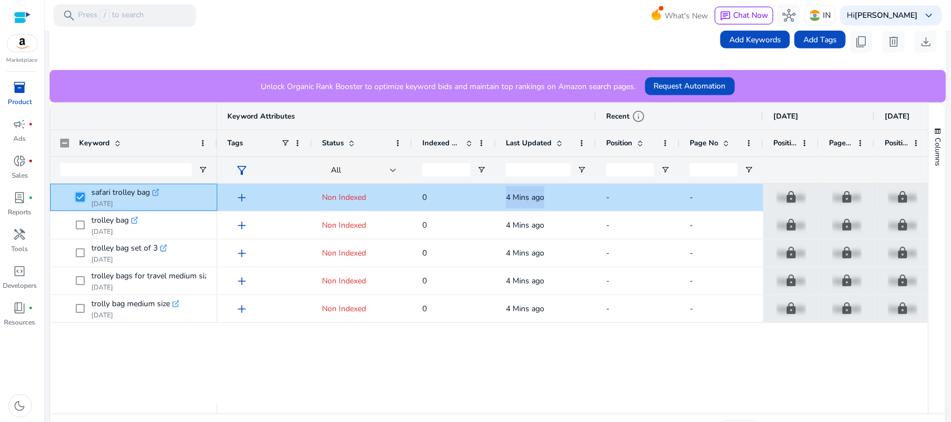
scroll to position [0, 0]
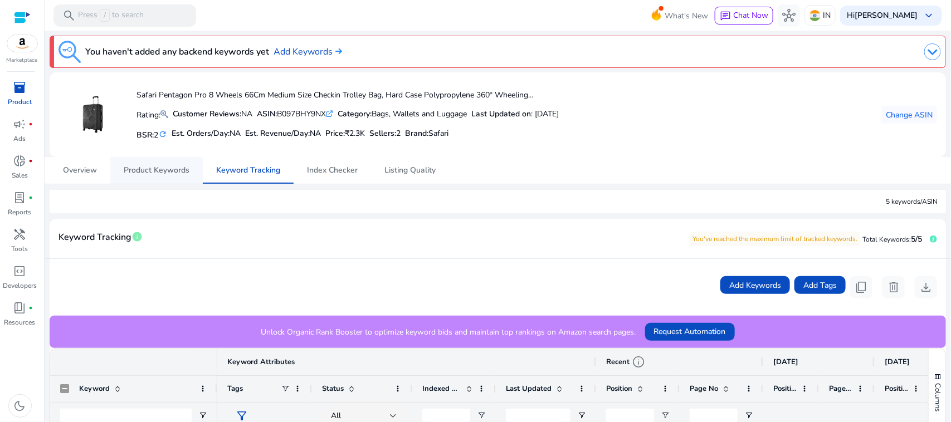
click at [143, 169] on span "Product Keywords" at bounding box center [157, 171] width 66 height 8
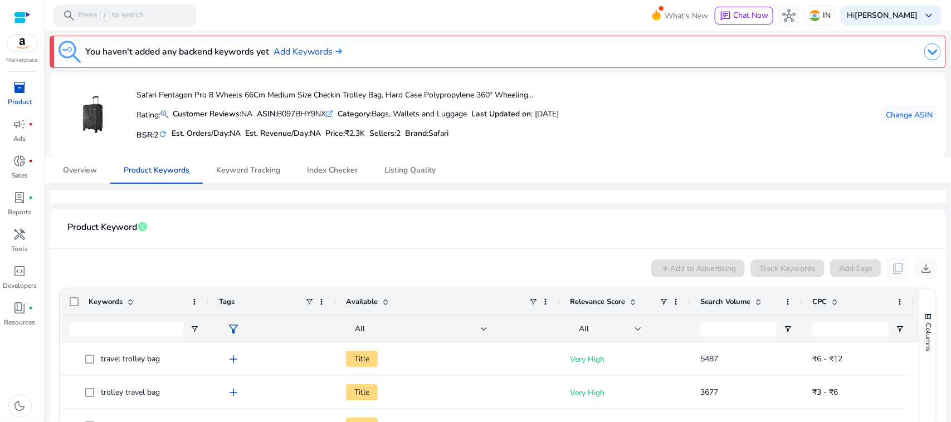
drag, startPoint x: 944, startPoint y: 179, endPoint x: 950, endPoint y: 343, distance: 163.9
click at [760, 338] on mat-sidenav-content "search Press / to search What's New chat Chat Now hub IN Hi Charu Khatri keyboa…" at bounding box center [498, 211] width 906 height 422
click at [760, 233] on mat-card-header "Product Keyword info" at bounding box center [497, 233] width 878 height 31
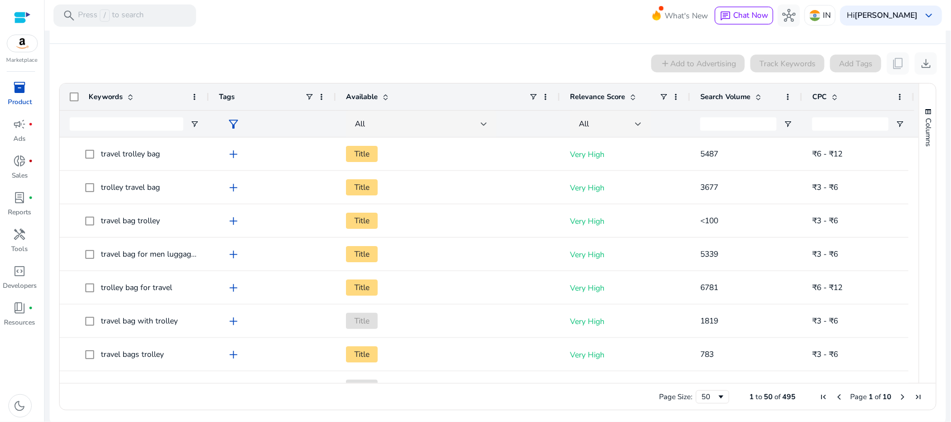
scroll to position [208, 0]
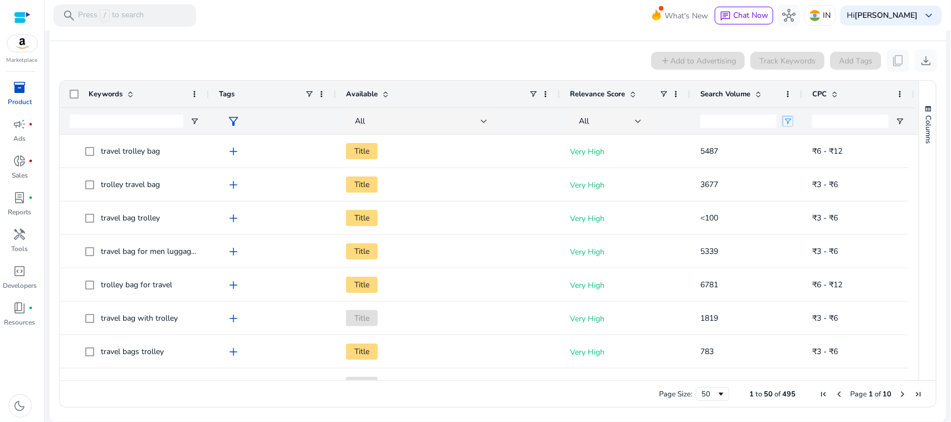
click at [760, 118] on span "Open Filter Menu" at bounding box center [787, 121] width 9 height 9
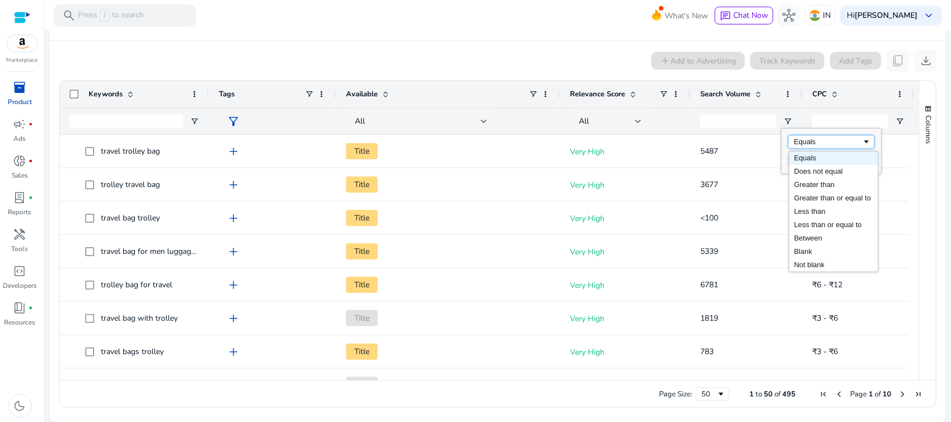
click at [760, 144] on div "Equals" at bounding box center [828, 142] width 68 height 8
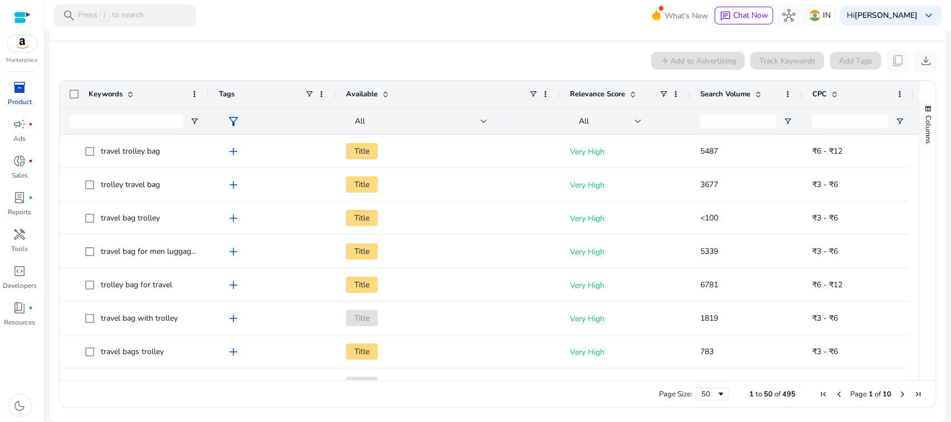
click at [672, 124] on div "All" at bounding box center [625, 121] width 110 height 26
click at [760, 117] on span "Open Filter Menu" at bounding box center [787, 121] width 9 height 9
click at [757, 94] on span at bounding box center [758, 94] width 9 height 9
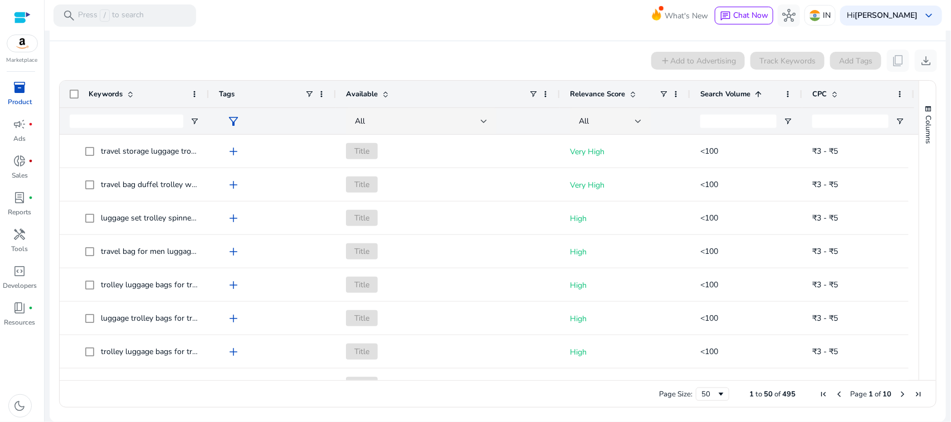
click at [757, 94] on span at bounding box center [758, 94] width 9 height 9
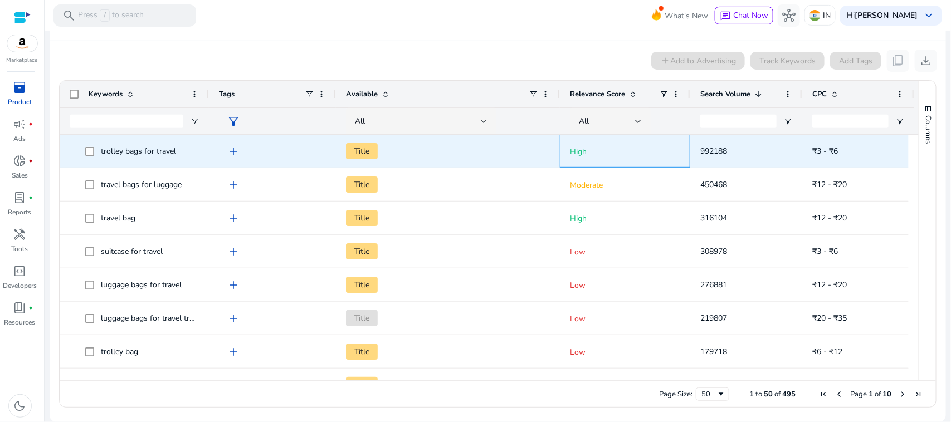
click at [681, 155] on div "High" at bounding box center [625, 151] width 130 height 33
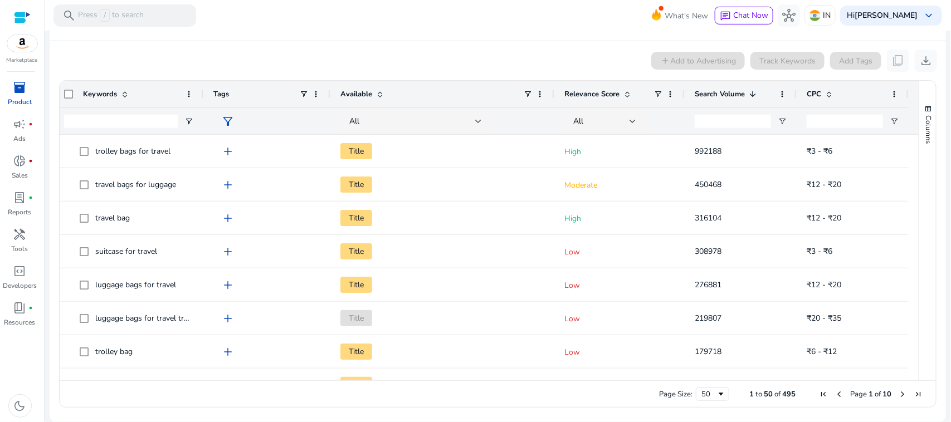
click at [760, 88] on div "CPC" at bounding box center [853, 94] width 92 height 27
click at [760, 93] on span at bounding box center [893, 94] width 9 height 9
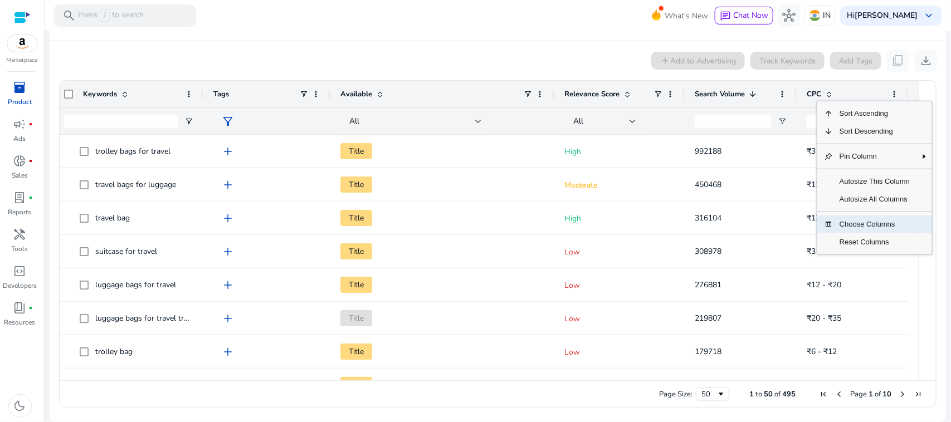
click at [760, 222] on span "Choose Columns" at bounding box center [875, 225] width 84 height 18
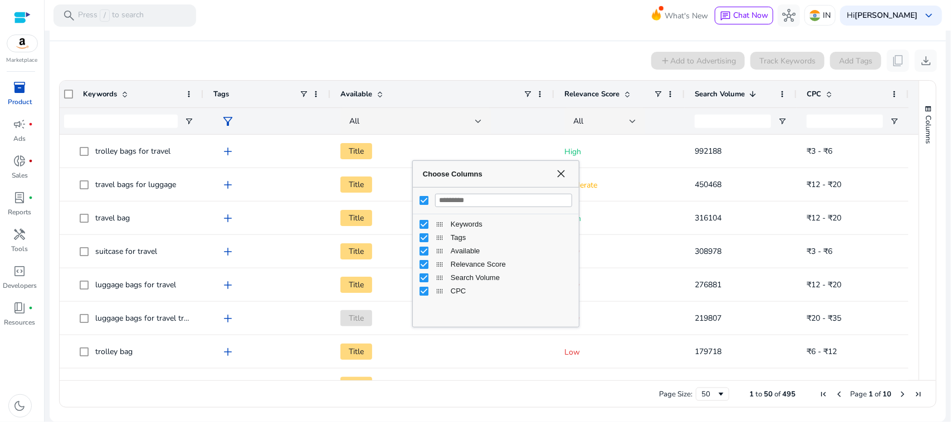
click at [438, 268] on span "Relevance Score Column" at bounding box center [439, 264] width 9 height 9
click at [563, 169] on span "Choose Columns" at bounding box center [560, 173] width 9 height 9
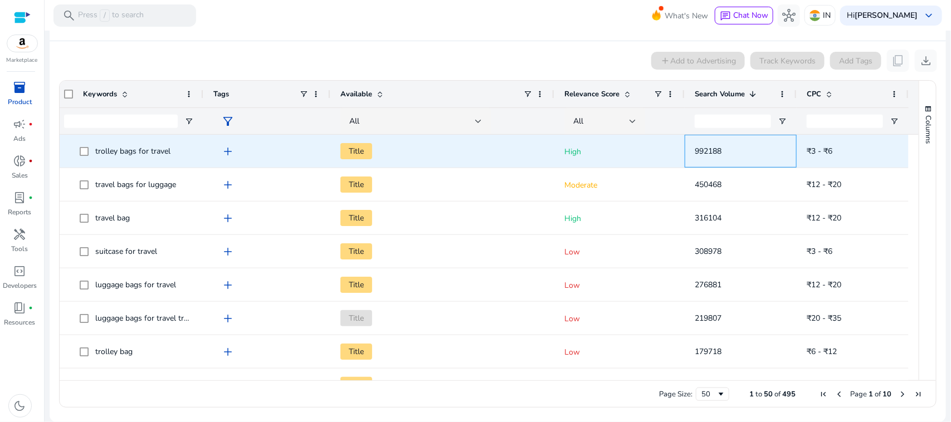
click at [742, 162] on span "992188" at bounding box center [741, 151] width 92 height 23
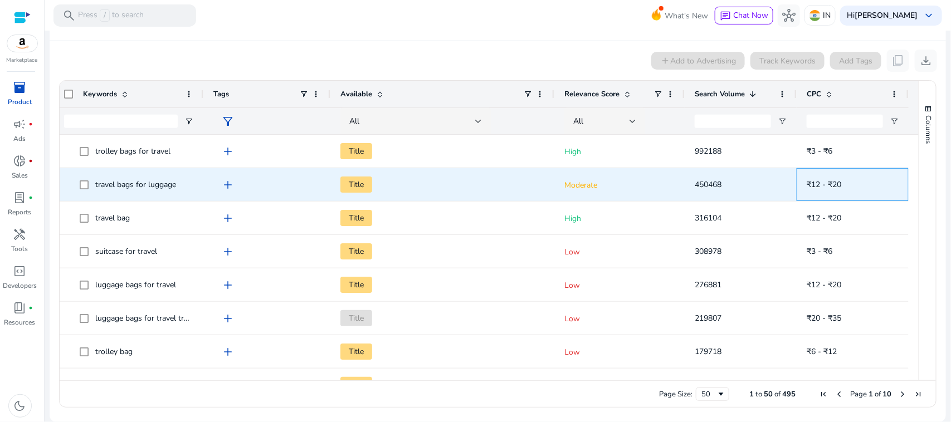
click at [760, 169] on div "₹12 - ₹20" at bounding box center [853, 185] width 92 height 32
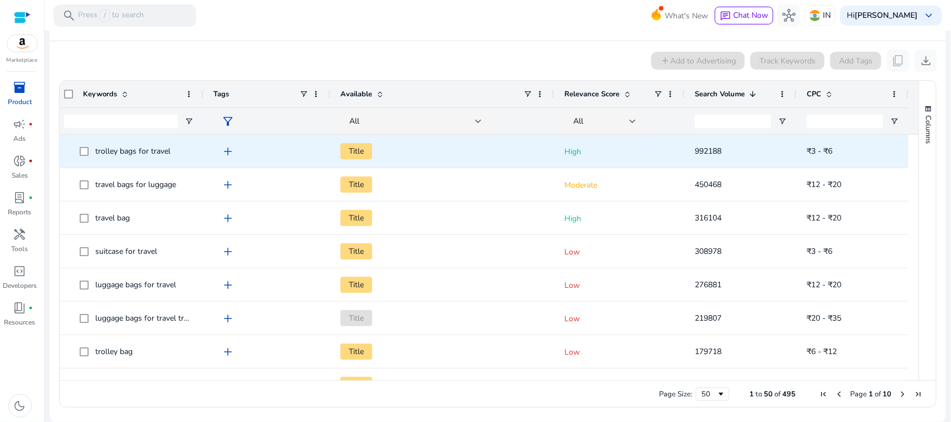
click at [760, 151] on span "₹3 - ₹6" at bounding box center [853, 151] width 92 height 23
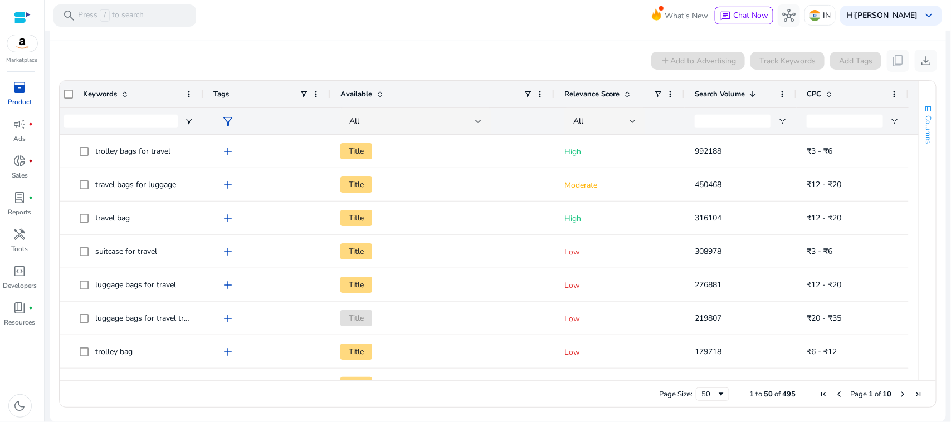
click at [760, 105] on span "button" at bounding box center [927, 109] width 9 height 9
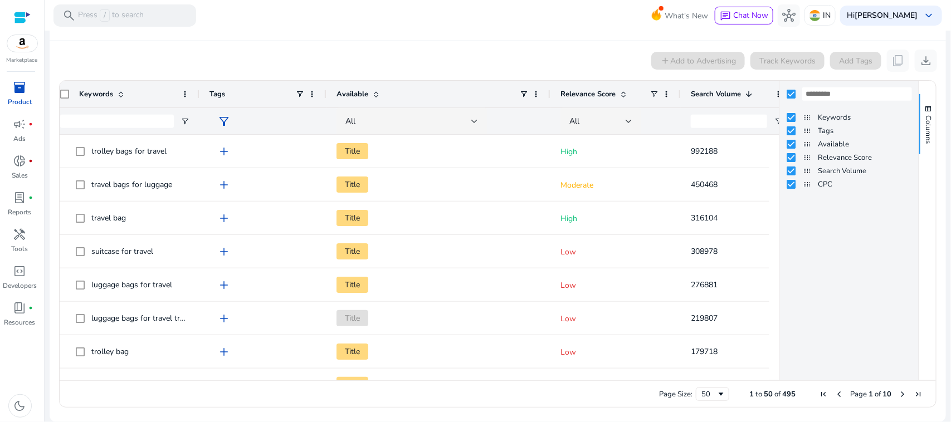
click at [516, 43] on app-product-keyword-grid "add Add to Advertising Track Keywords Add Tags content_copy download Press SPAC…" at bounding box center [497, 227] width 878 height 372
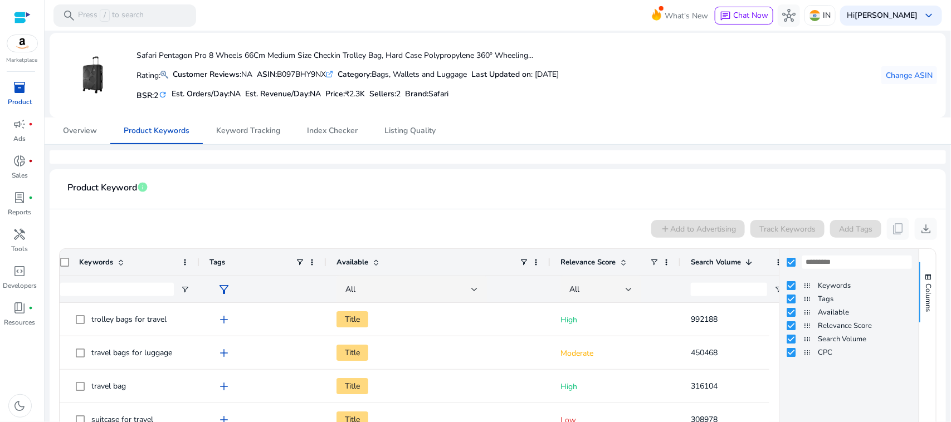
scroll to position [31, 0]
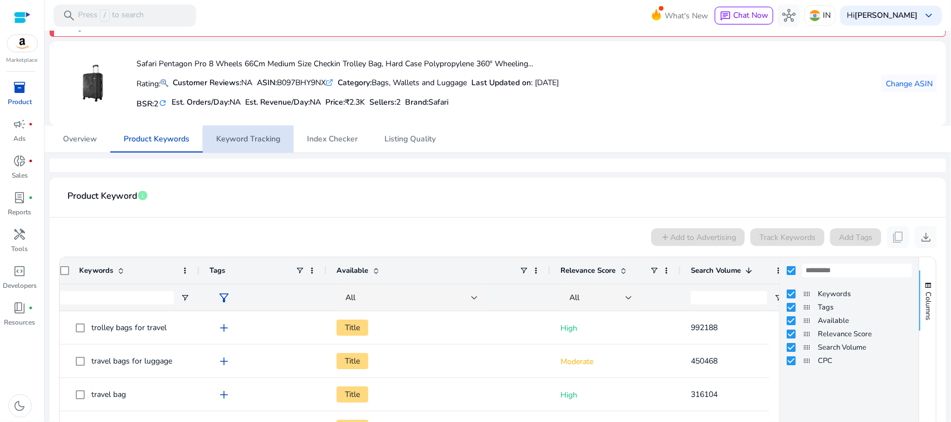
click at [252, 140] on span "Keyword Tracking" at bounding box center [248, 139] width 64 height 8
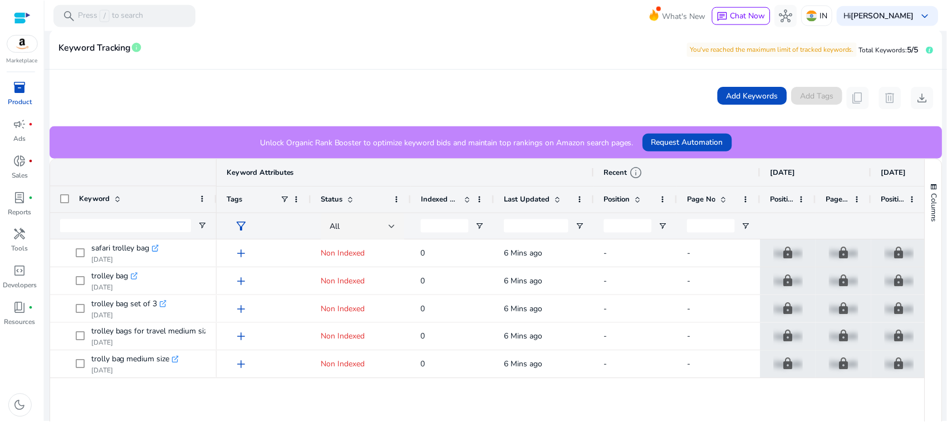
scroll to position [196, 0]
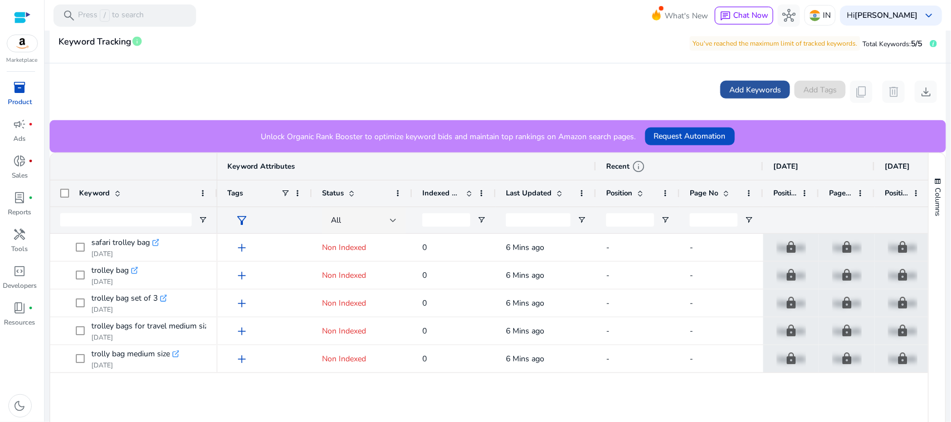
click at [760, 89] on span "Add Keywords" at bounding box center [755, 90] width 52 height 12
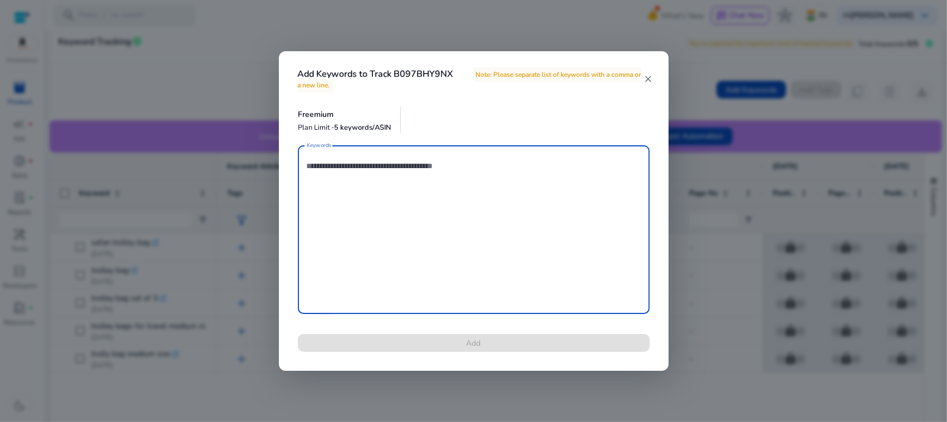
click at [442, 201] on textarea "Keywords" at bounding box center [474, 230] width 334 height 158
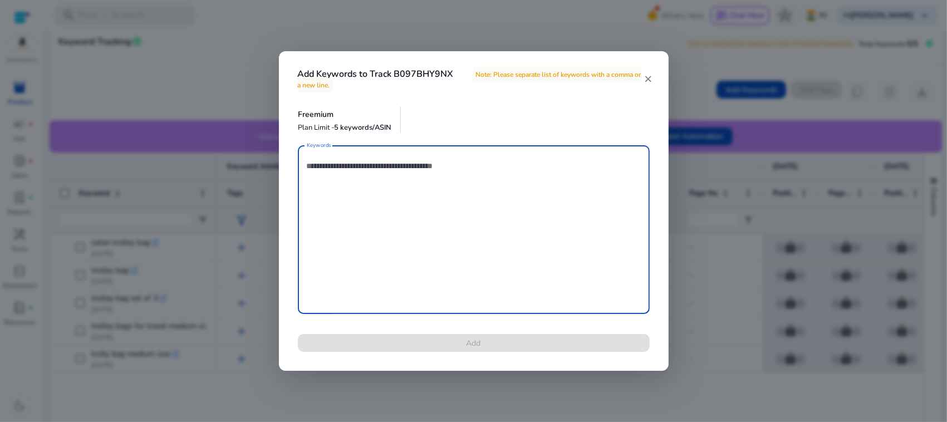
click at [442, 201] on textarea "Keywords" at bounding box center [474, 230] width 334 height 158
drag, startPoint x: 442, startPoint y: 201, endPoint x: 394, endPoint y: 170, distance: 57.2
click at [394, 170] on textarea "Keywords" at bounding box center [474, 230] width 334 height 158
paste textarea "**********"
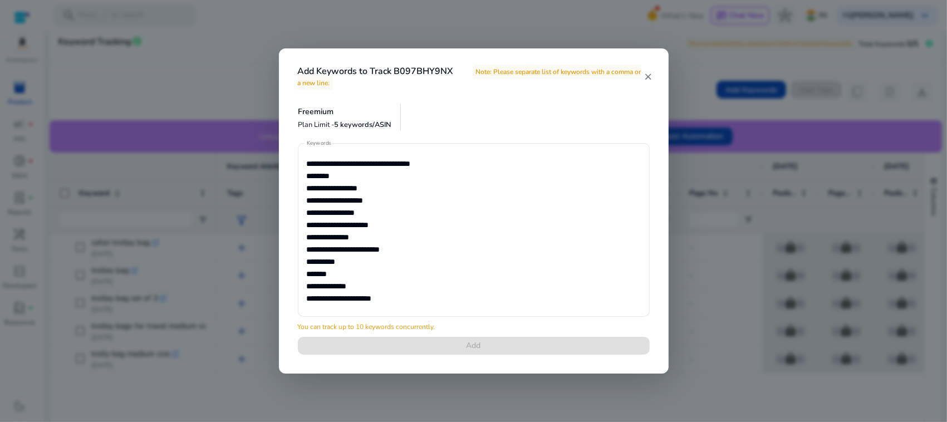
click at [436, 338] on div "**********" at bounding box center [474, 255] width 379 height 225
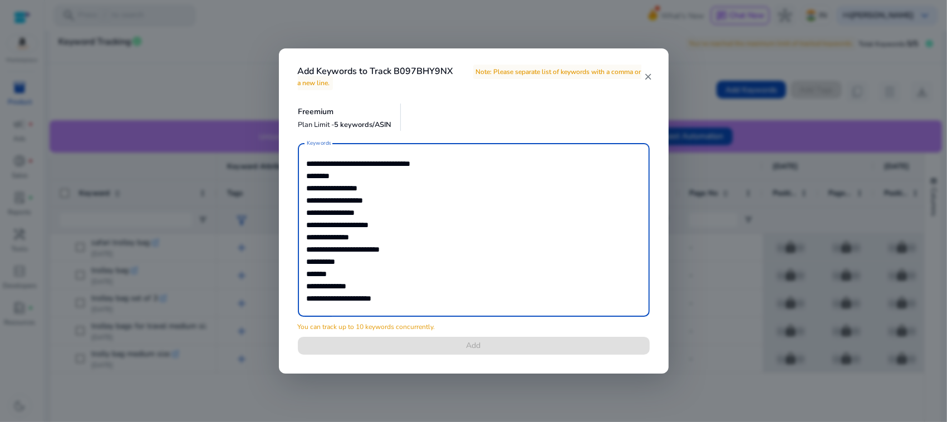
click at [418, 296] on textarea "**********" at bounding box center [474, 230] width 334 height 163
drag, startPoint x: 418, startPoint y: 296, endPoint x: 296, endPoint y: 265, distance: 125.8
click at [296, 265] on div "**********" at bounding box center [474, 255] width 379 height 225
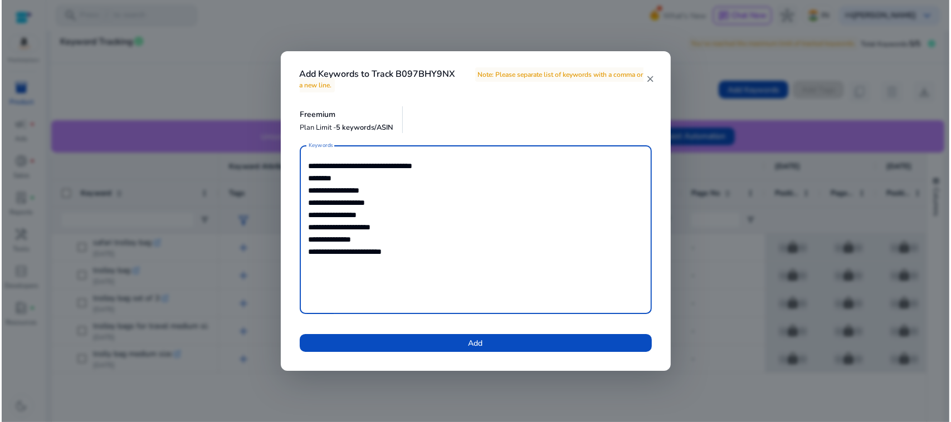
scroll to position [0, 0]
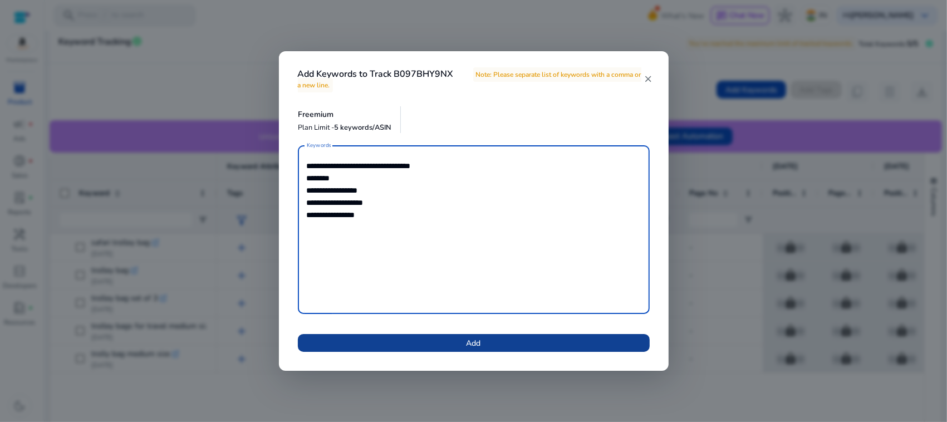
type textarea "**********"
click at [515, 338] on span at bounding box center [474, 343] width 352 height 27
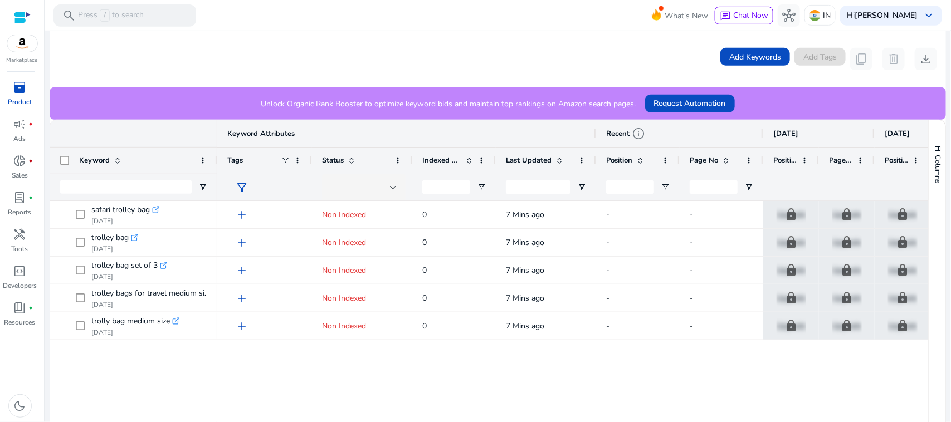
scroll to position [230, 0]
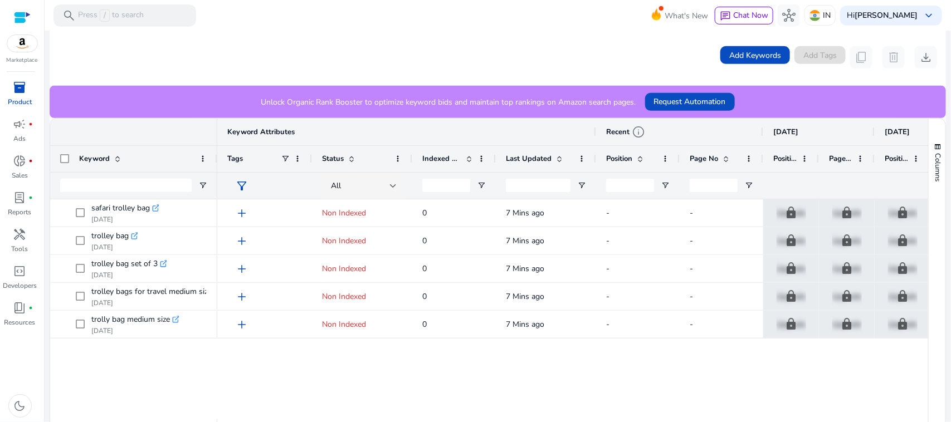
click at [353, 154] on span at bounding box center [351, 158] width 9 height 9
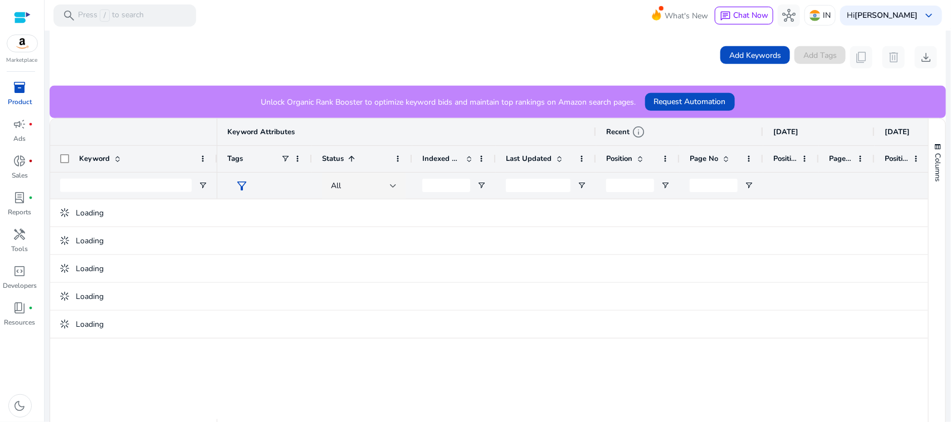
click at [353, 154] on span at bounding box center [351, 158] width 9 height 9
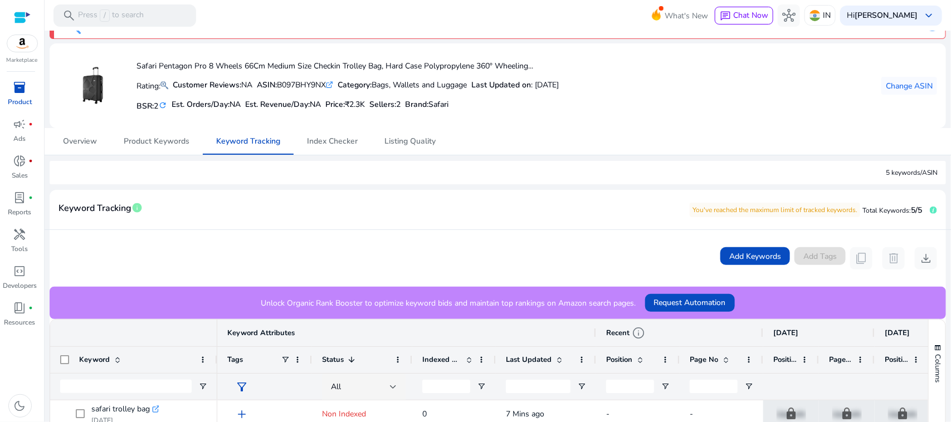
scroll to position [0, 0]
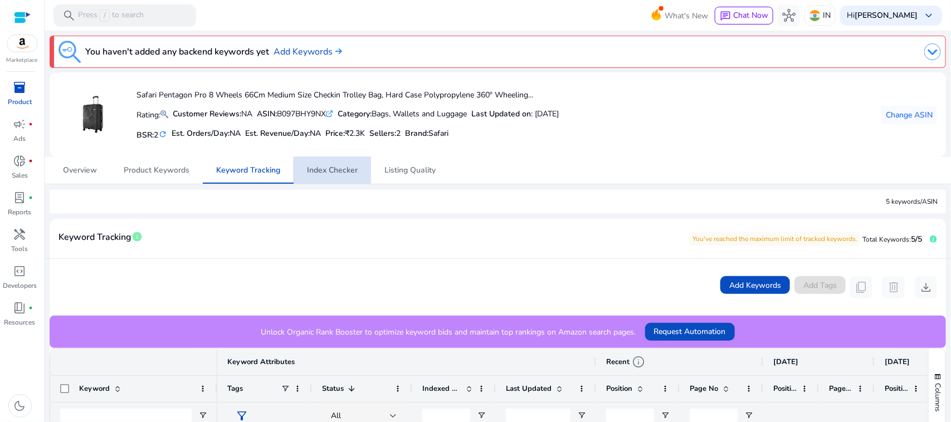
click at [315, 167] on span "Index Checker" at bounding box center [332, 171] width 51 height 8
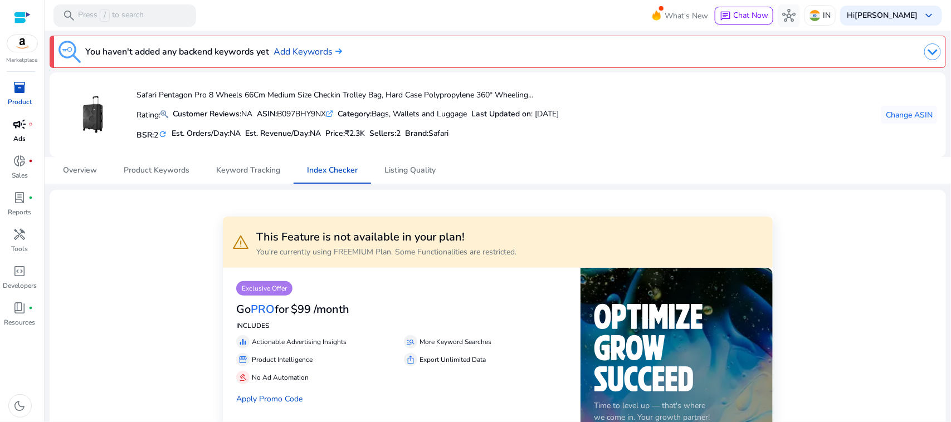
click at [21, 115] on div "campaign fiber_manual_record" at bounding box center [19, 124] width 31 height 18
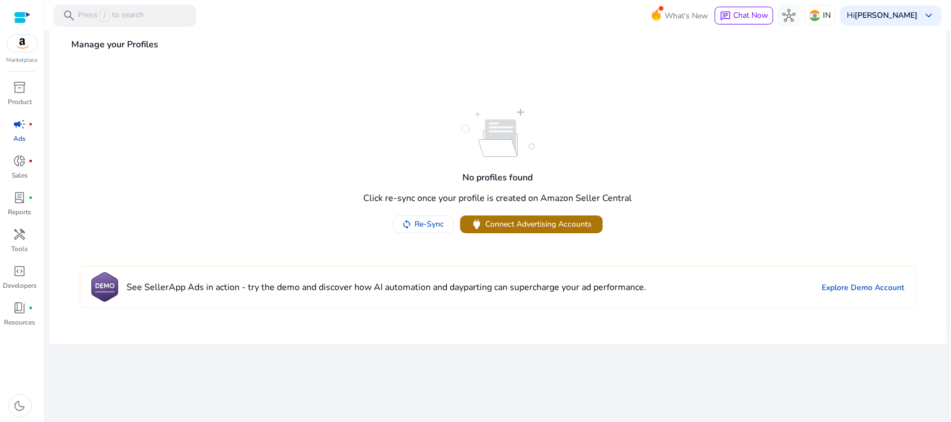
click at [516, 218] on span "Connect Advertising Accounts" at bounding box center [539, 224] width 106 height 12
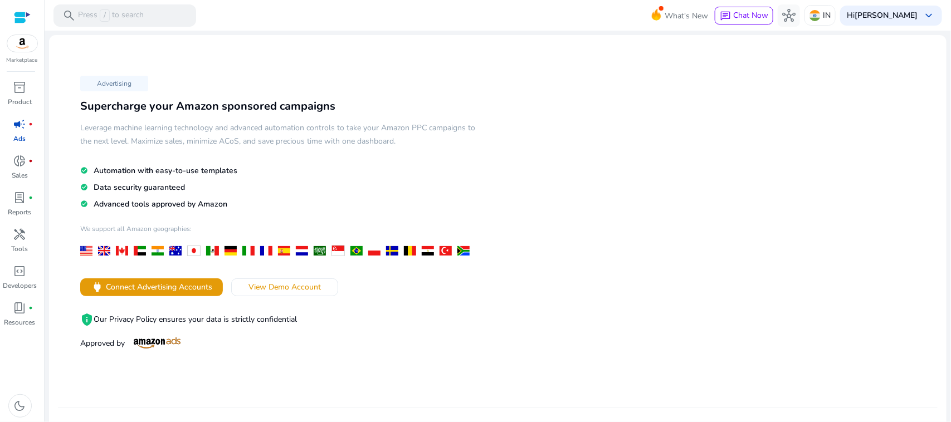
click at [14, 136] on p "Ads" at bounding box center [20, 139] width 12 height 10
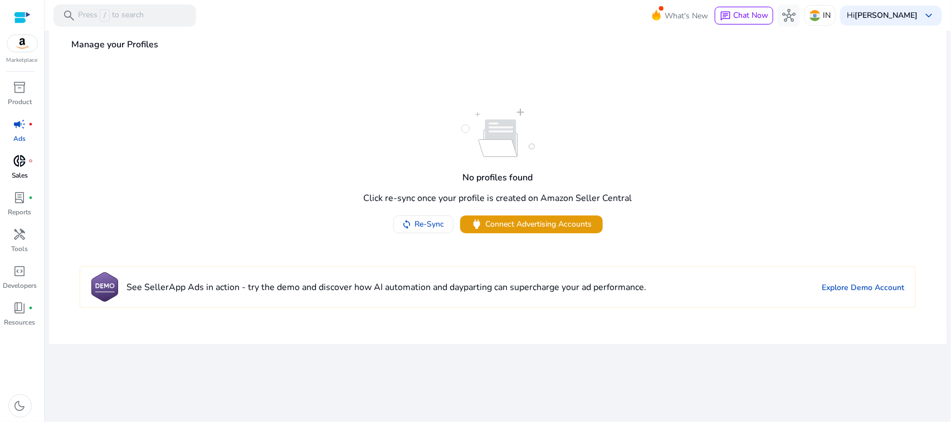
click at [29, 159] on span "fiber_manual_record" at bounding box center [31, 161] width 4 height 4
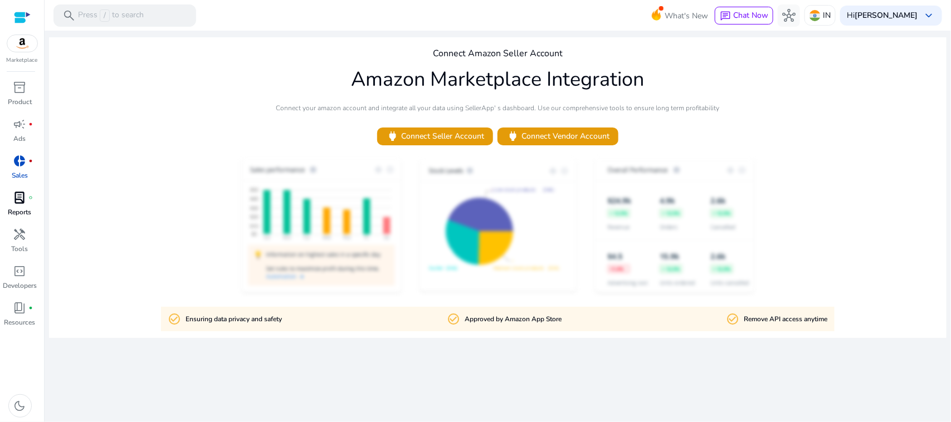
click at [18, 192] on span "lab_profile" at bounding box center [19, 197] width 13 height 13
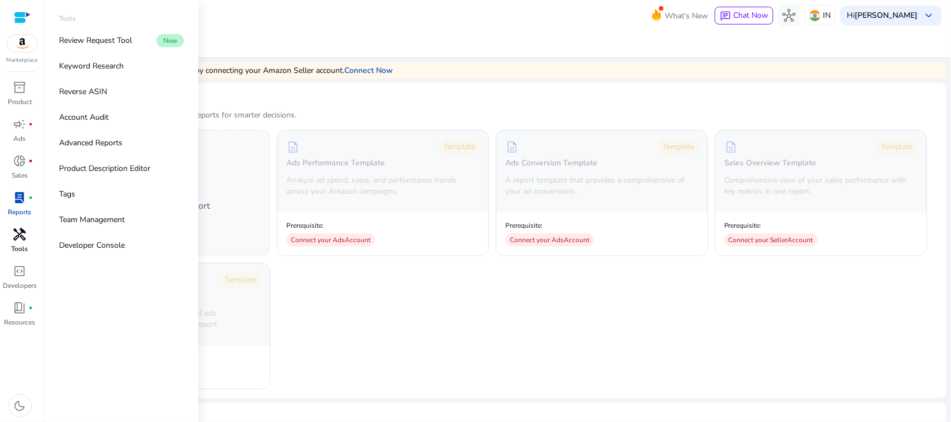
click at [23, 250] on p "Tools" at bounding box center [20, 249] width 17 height 10
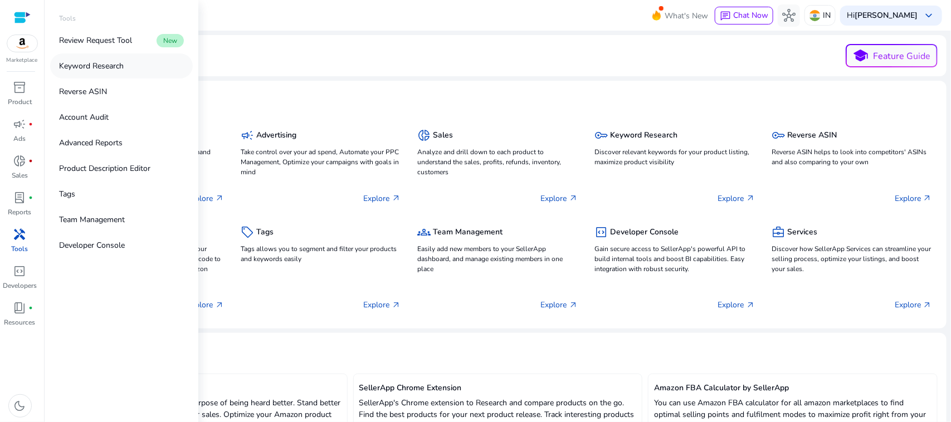
click at [90, 73] on link "Keyword Research" at bounding box center [121, 65] width 143 height 25
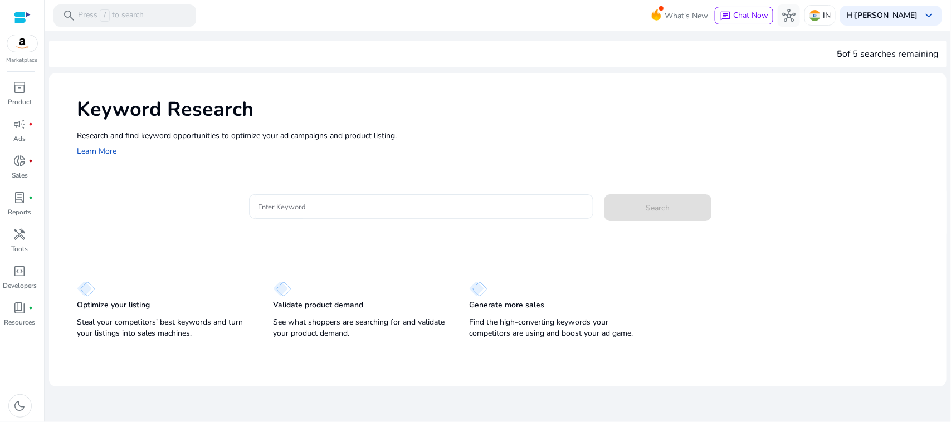
drag, startPoint x: 304, startPoint y: 189, endPoint x: 301, endPoint y: 208, distance: 18.6
click at [301, 208] on mat-card "Enter Keyword Search" at bounding box center [511, 212] width 869 height 54
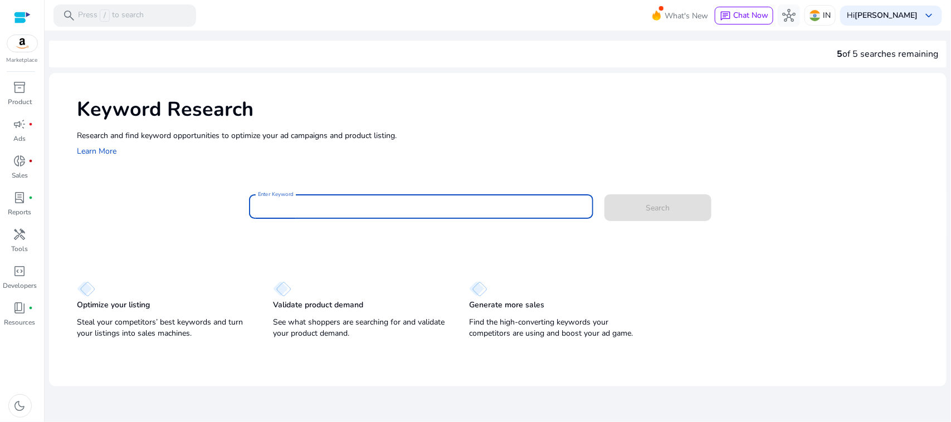
click at [301, 208] on input "Enter Keyword" at bounding box center [421, 207] width 326 height 12
